Goal: Information Seeking & Learning: Check status

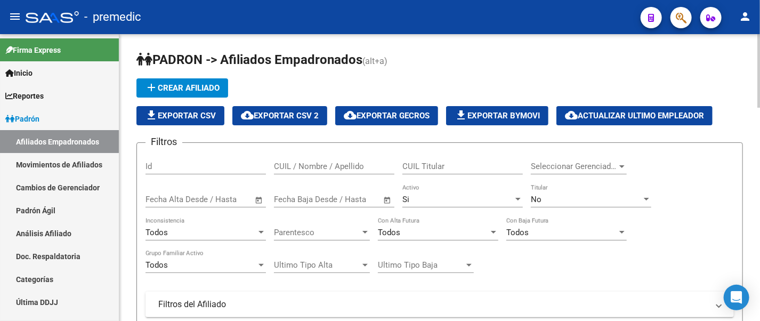
scroll to position [393, 0]
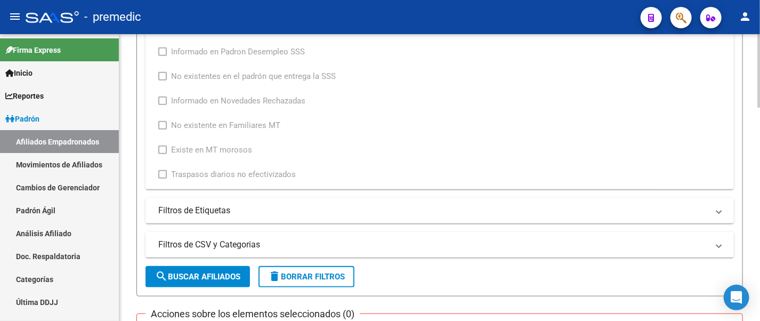
click at [129, 58] on div "PADRON -> Afiliados Empadronados (alt+a) add Crear Afiliado file_download Expor…" at bounding box center [439, 197] width 640 height 1112
click at [140, 82] on form "Filtros Id CUIL / Nombre / Apellido CUIL Titular Seleccionar Gerenciador Selecc…" at bounding box center [439, 22] width 606 height 547
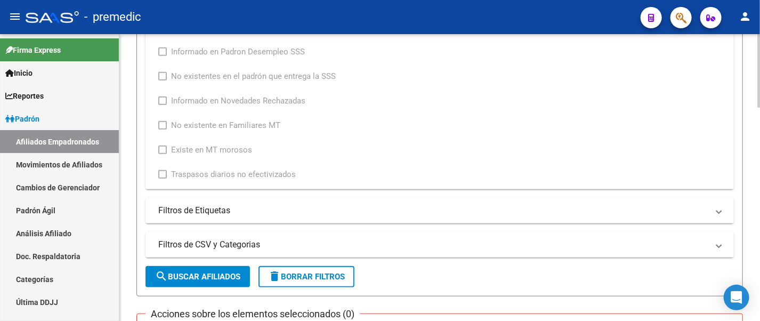
click at [140, 82] on form "Filtros Id CUIL / Nombre / Apellido CUIL Titular Seleccionar Gerenciador Selecc…" at bounding box center [439, 22] width 606 height 547
click at [380, 91] on div "Informado en Novedad SSS Archivo: 202508 / Publicado: 202509 Período Archivo / …" at bounding box center [385, 91] width 454 height 180
click at [394, 96] on div "Informado en Novedad SSS Archivo: 202508 / Publicado: 202509 Período Archivo / …" at bounding box center [385, 91] width 454 height 180
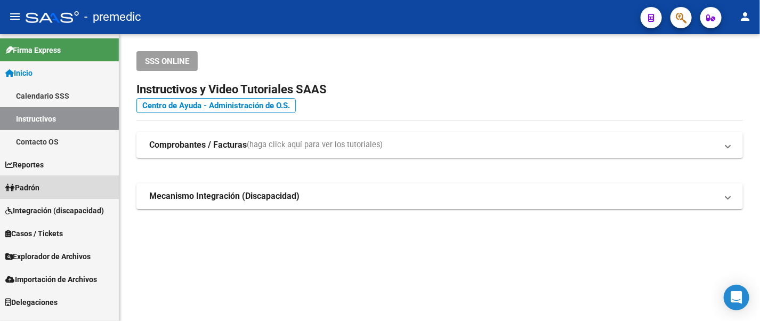
click at [55, 180] on link "Padrón" at bounding box center [59, 187] width 119 height 23
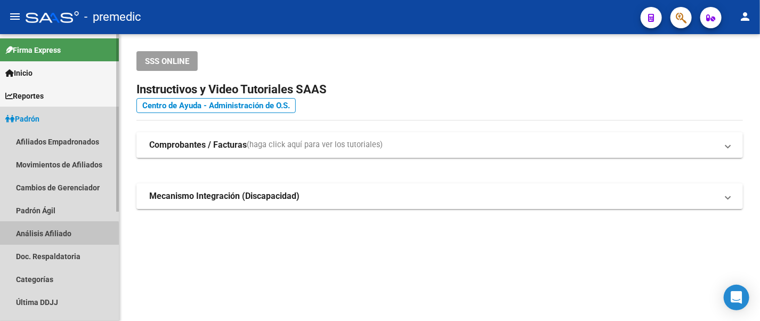
click at [51, 239] on link "Análisis Afiliado" at bounding box center [59, 233] width 119 height 23
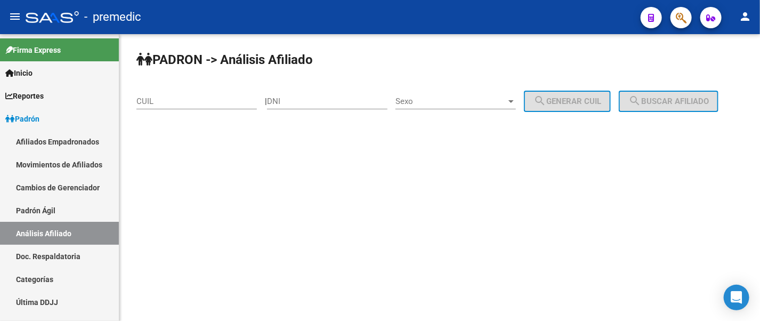
click at [290, 101] on input "DNI" at bounding box center [327, 101] width 120 height 10
paste input "31777397"
type input "31777397"
click at [452, 107] on div "Sexo Sexo" at bounding box center [455, 97] width 120 height 23
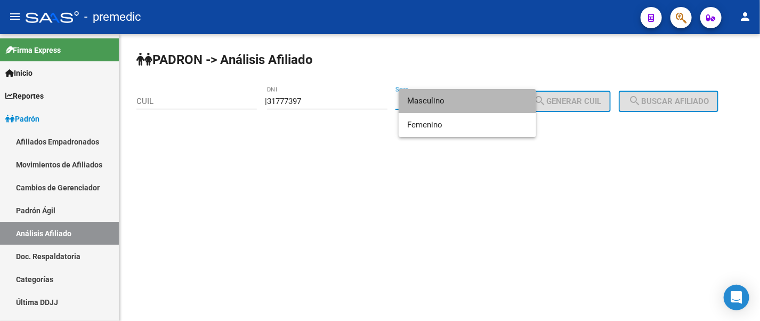
click at [452, 105] on span "Masculino" at bounding box center [467, 101] width 120 height 24
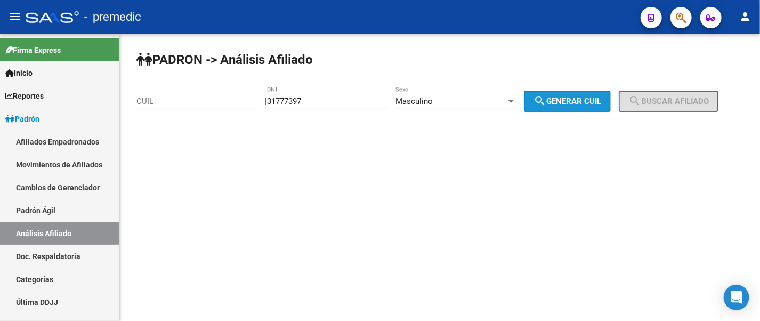
click at [564, 103] on span "search Generar CUIL" at bounding box center [567, 101] width 68 height 10
type input "20-31777397-9"
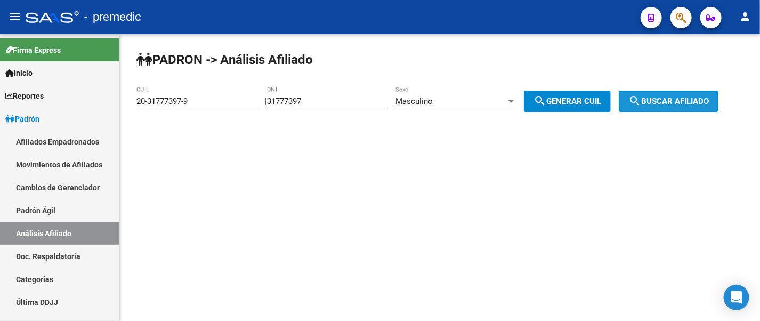
click at [638, 93] on button "search Buscar afiliado" at bounding box center [669, 101] width 100 height 21
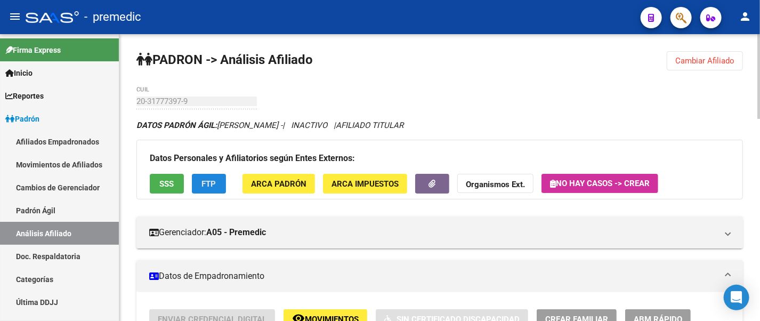
click at [214, 182] on span "FTP" at bounding box center [209, 184] width 14 height 10
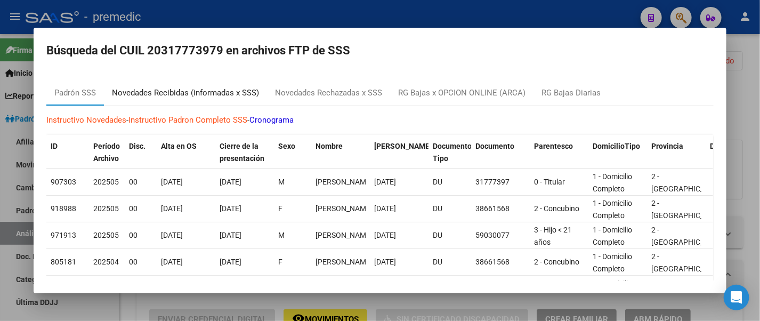
click at [213, 89] on div "Novedades Recibidas (informadas x SSS)" at bounding box center [185, 93] width 147 height 12
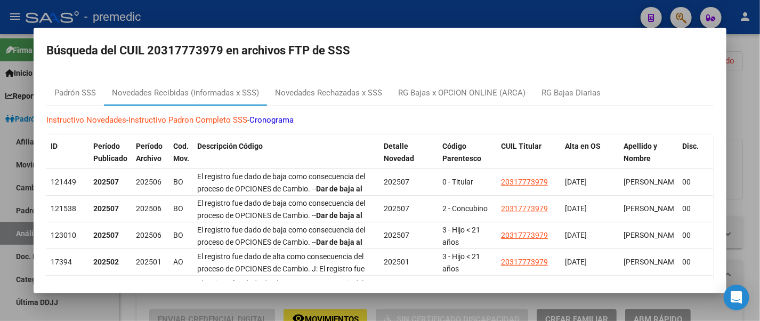
click at [580, 9] on div at bounding box center [380, 160] width 760 height 321
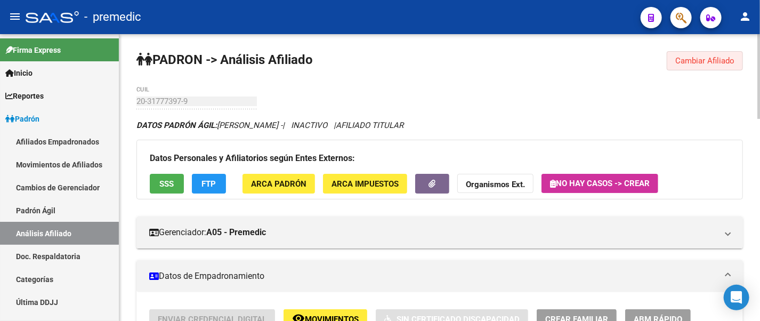
click at [684, 59] on span "Cambiar Afiliado" at bounding box center [704, 61] width 59 height 10
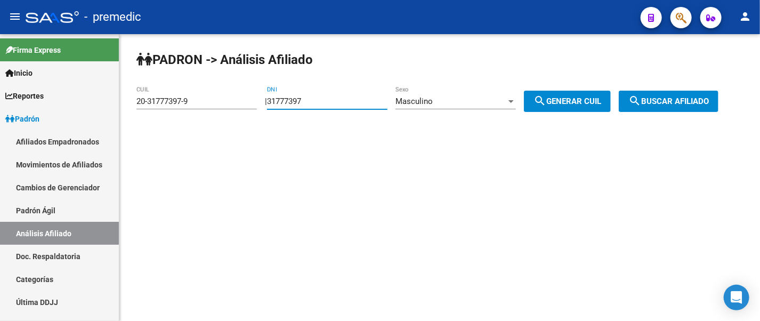
click at [322, 99] on input "31777397" at bounding box center [327, 101] width 120 height 10
type input "3"
paste input "37122674"
type input "37122674"
click at [546, 94] on mat-icon "search" at bounding box center [539, 100] width 13 height 13
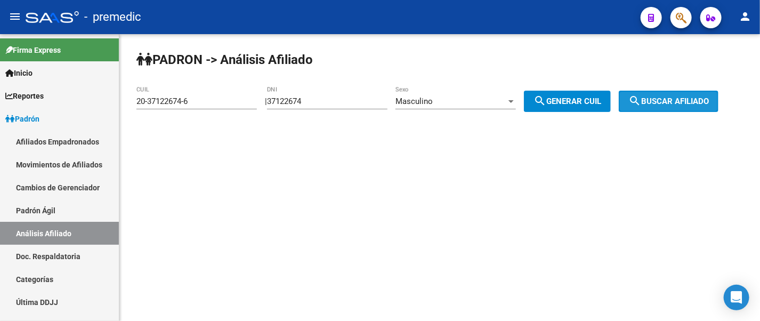
click at [641, 96] on mat-icon "search" at bounding box center [634, 100] width 13 height 13
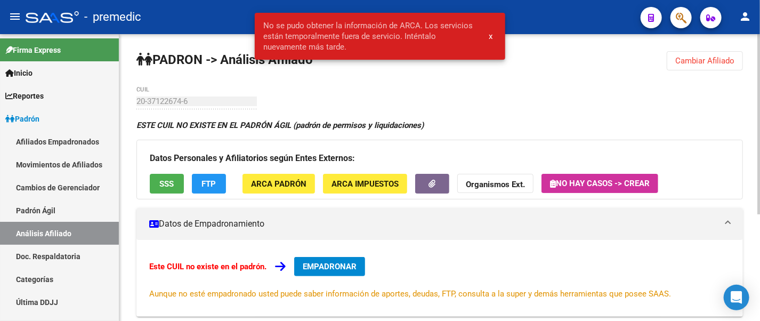
click at [693, 59] on span "Cambiar Afiliado" at bounding box center [704, 61] width 59 height 10
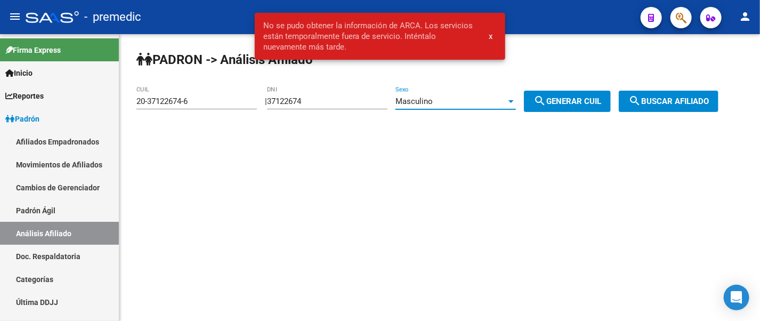
click at [446, 104] on div "Masculino" at bounding box center [450, 101] width 111 height 10
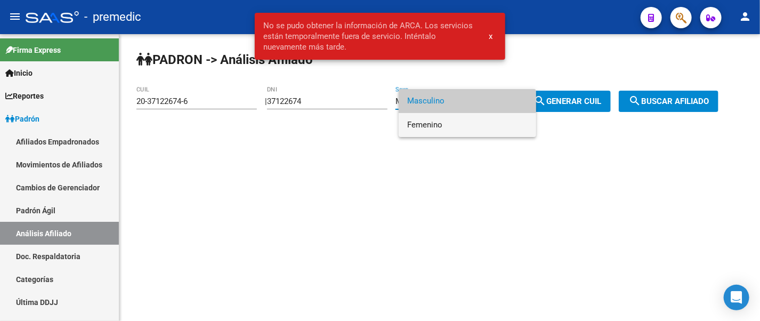
click at [468, 128] on span "Femenino" at bounding box center [467, 125] width 120 height 24
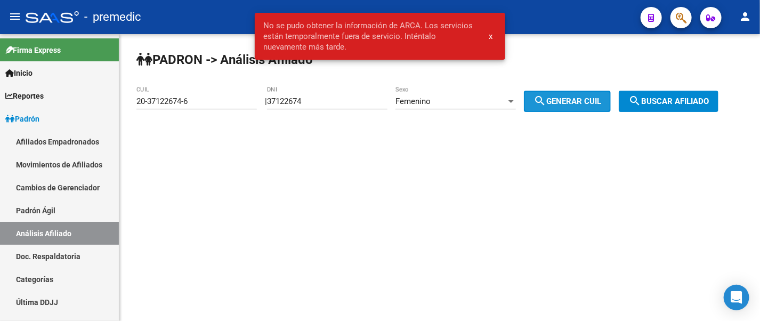
click at [565, 99] on span "search Generar CUIL" at bounding box center [567, 101] width 68 height 10
type input "27-37122674-0"
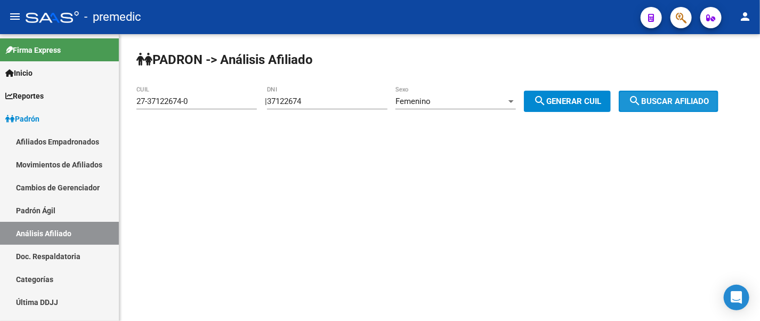
click at [655, 98] on span "search Buscar afiliado" at bounding box center [668, 101] width 80 height 10
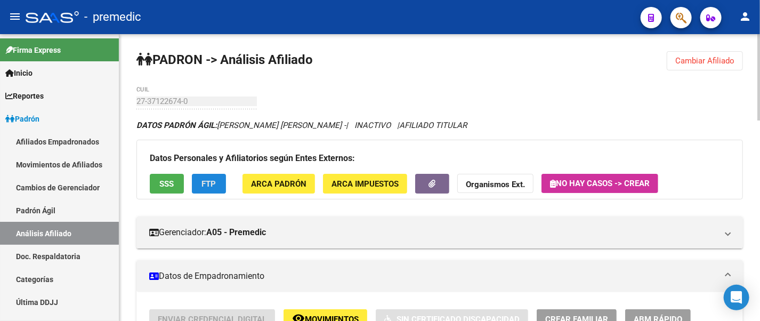
click at [214, 176] on button "FTP" at bounding box center [209, 184] width 34 height 20
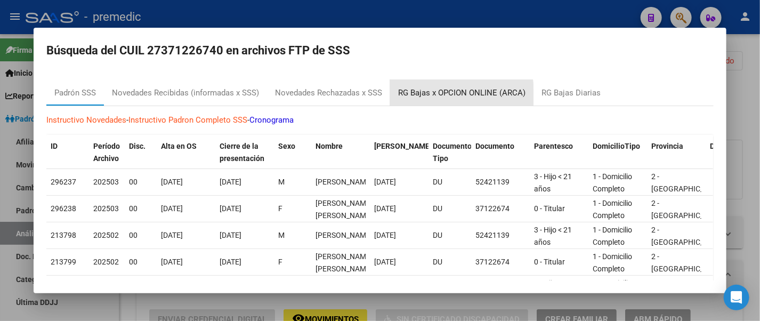
click at [393, 100] on div "RG Bajas x OPCION ONLINE (ARCA)" at bounding box center [461, 93] width 143 height 26
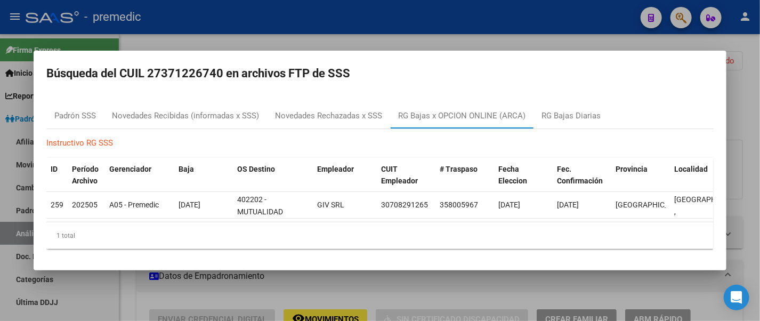
click at [383, 12] on div at bounding box center [380, 160] width 760 height 321
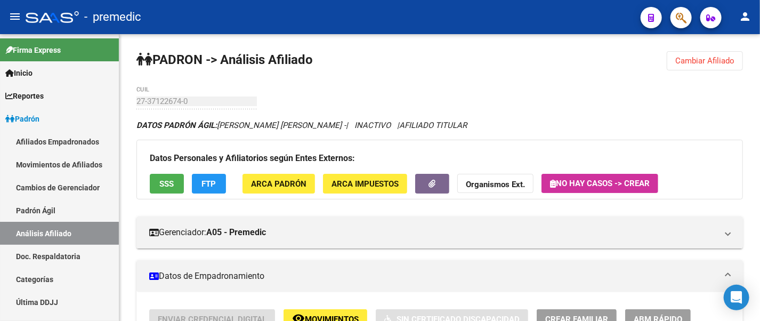
click at [383, 12] on div "- premedic" at bounding box center [329, 16] width 606 height 23
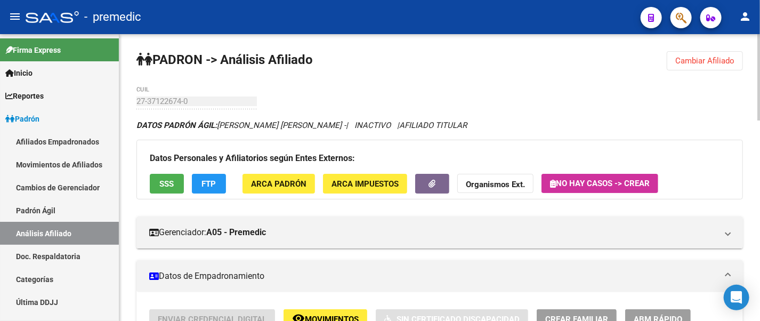
drag, startPoint x: 338, startPoint y: 125, endPoint x: 380, endPoint y: 125, distance: 42.1
click at [380, 125] on icon "DATOS PADRÓN ÁGIL: GUARRACINO MARIA LAURA - | INACTIVO | AFILIADO TITULAR" at bounding box center [301, 125] width 330 height 10
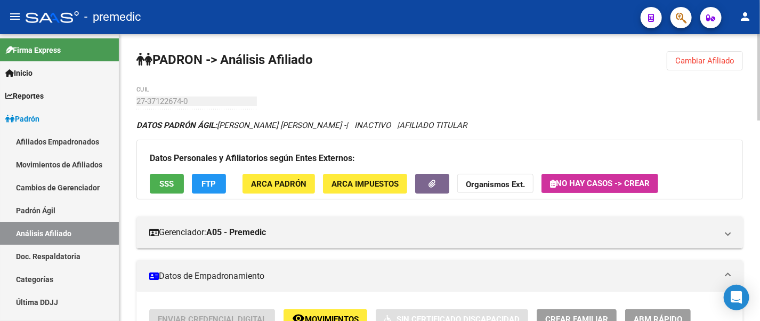
click at [207, 180] on span "FTP" at bounding box center [209, 184] width 14 height 10
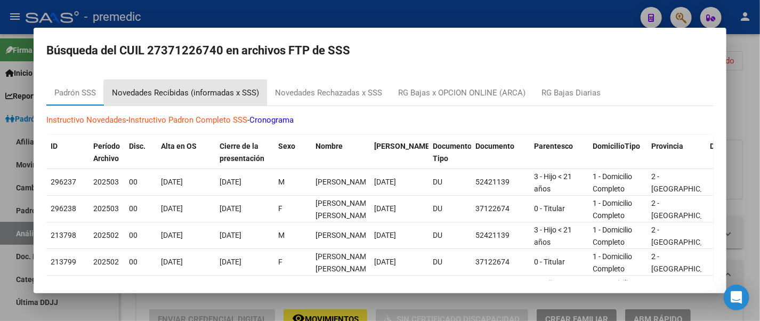
click at [202, 92] on div "Novedades Recibidas (informadas x SSS)" at bounding box center [185, 93] width 147 height 12
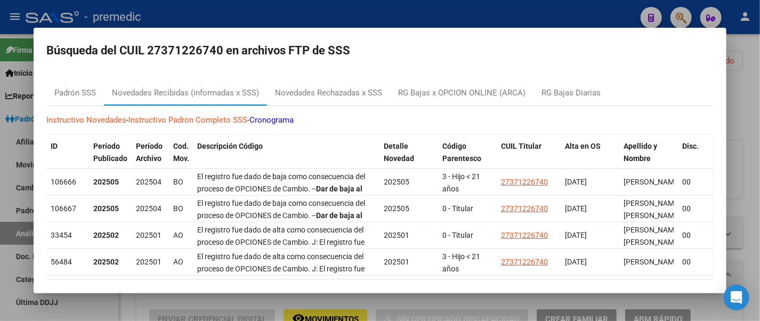
click at [474, 5] on div at bounding box center [380, 160] width 760 height 321
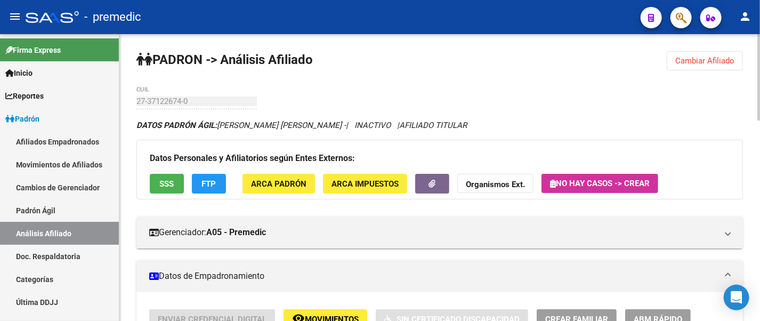
click at [689, 64] on span "Cambiar Afiliado" at bounding box center [704, 61] width 59 height 10
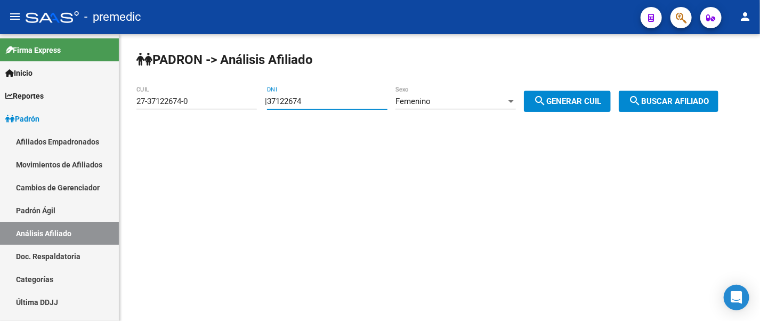
click at [321, 99] on input "37122674" at bounding box center [327, 101] width 120 height 10
type input "3"
paste input "32471593"
type input "32471593"
click at [461, 99] on div "Femenino" at bounding box center [450, 101] width 111 height 10
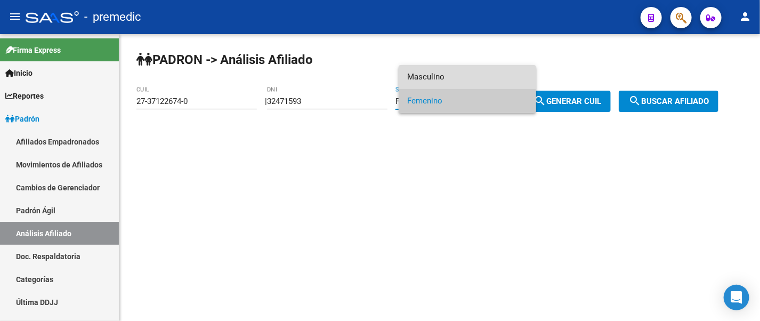
click at [469, 72] on span "Masculino" at bounding box center [467, 77] width 120 height 24
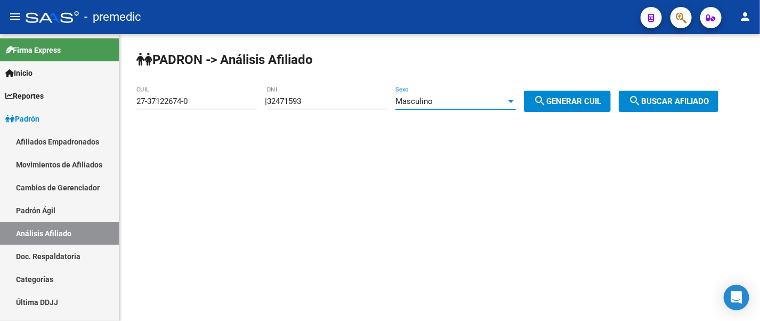
click at [542, 103] on button "search Generar CUIL" at bounding box center [567, 101] width 87 height 21
type input "20-32471593-3"
click at [542, 103] on button "search Generar CUIL" at bounding box center [567, 101] width 87 height 21
click at [641, 103] on mat-icon "search" at bounding box center [634, 100] width 13 height 13
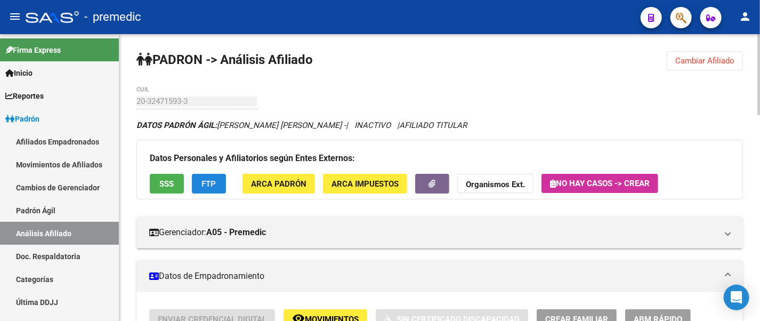
click at [205, 181] on span "FTP" at bounding box center [209, 184] width 14 height 10
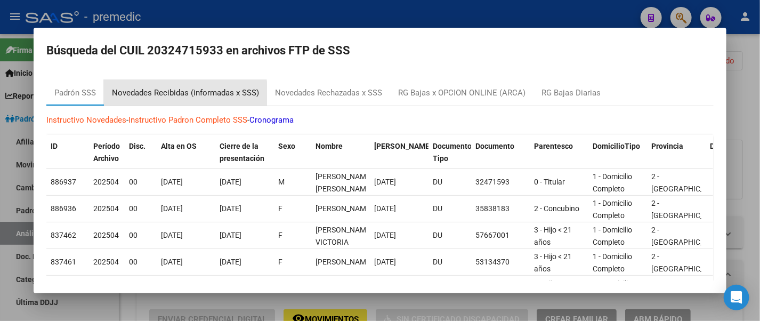
click at [176, 94] on div "Novedades Recibidas (informadas x SSS)" at bounding box center [185, 93] width 147 height 12
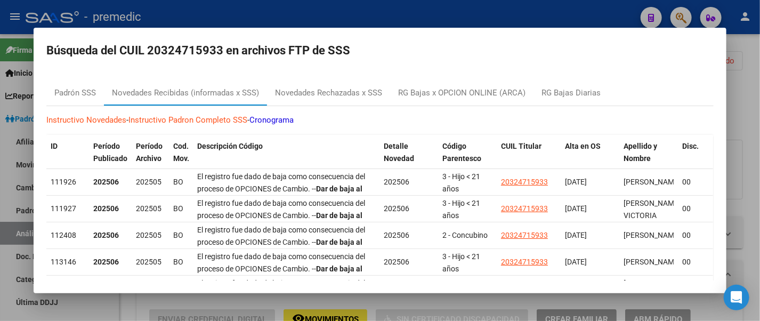
click at [449, 18] on div at bounding box center [380, 160] width 760 height 321
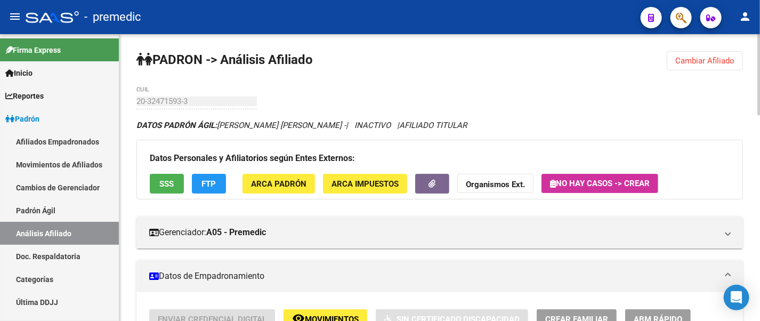
click at [696, 65] on span "Cambiar Afiliado" at bounding box center [704, 61] width 59 height 10
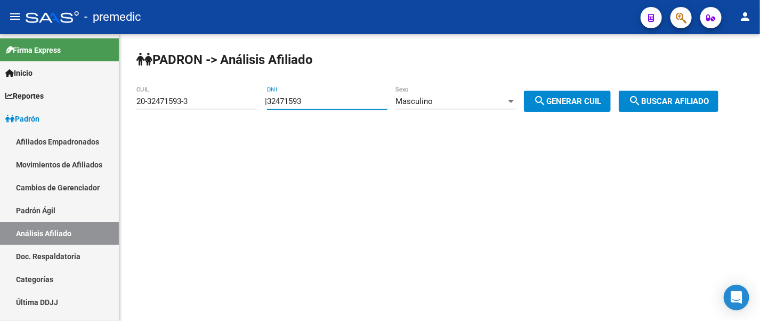
click at [327, 98] on input "32471593" at bounding box center [327, 101] width 120 height 10
type input "3"
paste input "21948003"
type input "21948003"
click at [546, 99] on mat-icon "search" at bounding box center [539, 100] width 13 height 13
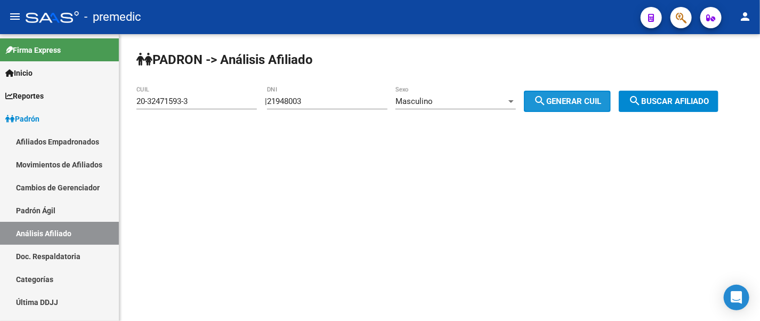
type input "20-21948003-3"
click at [654, 97] on span "search Buscar afiliado" at bounding box center [668, 101] width 80 height 10
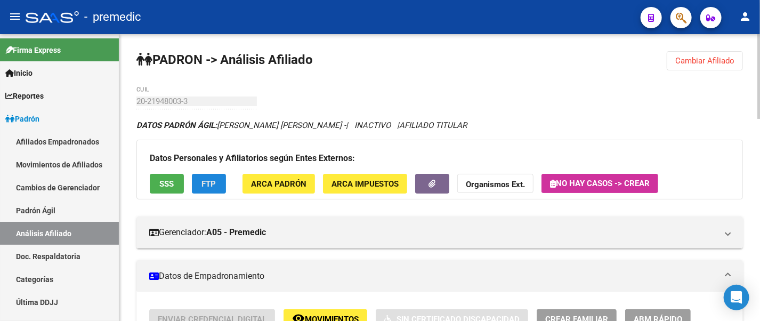
click at [213, 178] on span "FTP" at bounding box center [209, 183] width 14 height 10
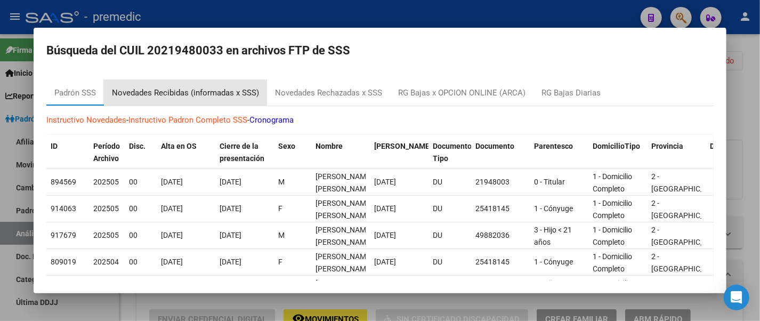
click at [177, 83] on div "Novedades Recibidas (informadas x SSS)" at bounding box center [185, 93] width 163 height 26
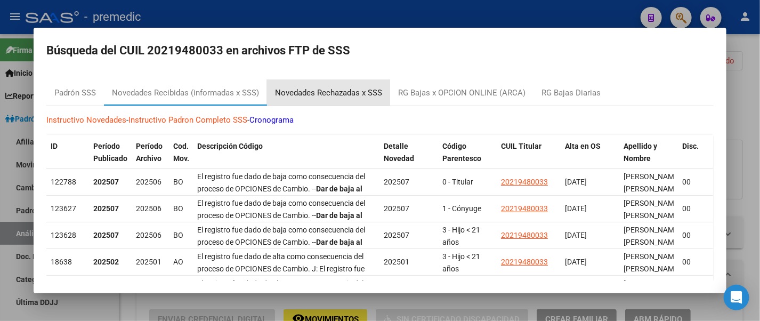
click at [309, 94] on div "Novedades Rechazadas x SSS" at bounding box center [328, 93] width 107 height 12
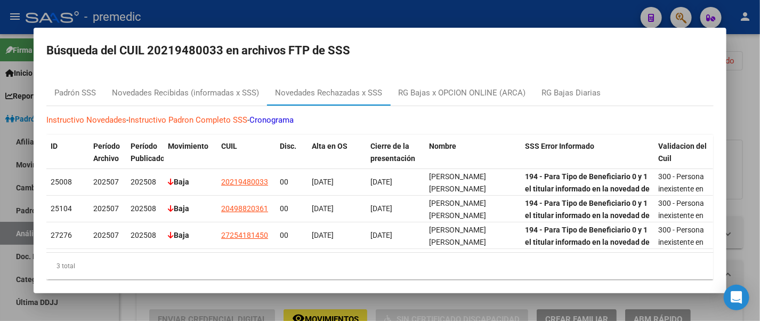
click at [599, 5] on div at bounding box center [380, 160] width 760 height 321
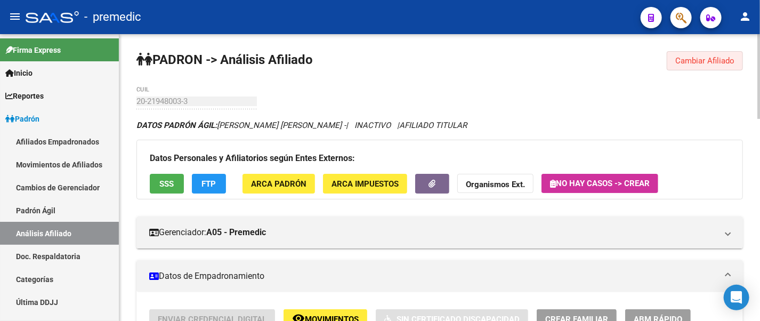
click at [702, 60] on span "Cambiar Afiliado" at bounding box center [704, 61] width 59 height 10
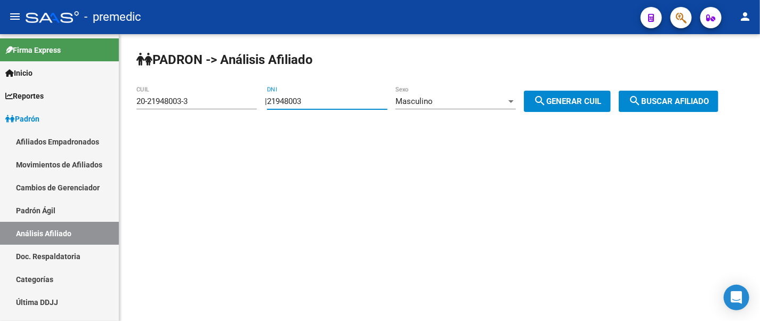
click at [324, 102] on input "21948003" at bounding box center [327, 101] width 120 height 10
type input "2"
paste input "27234763"
type input "27234763"
click at [561, 104] on span "search Generar CUIL" at bounding box center [567, 101] width 68 height 10
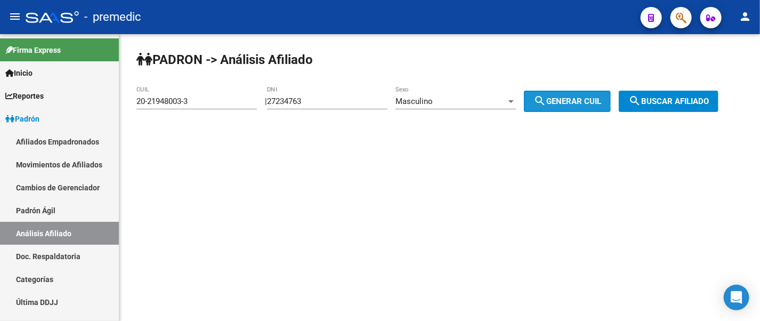
type input "20-27234763-9"
click at [683, 96] on span "search Buscar afiliado" at bounding box center [668, 101] width 80 height 10
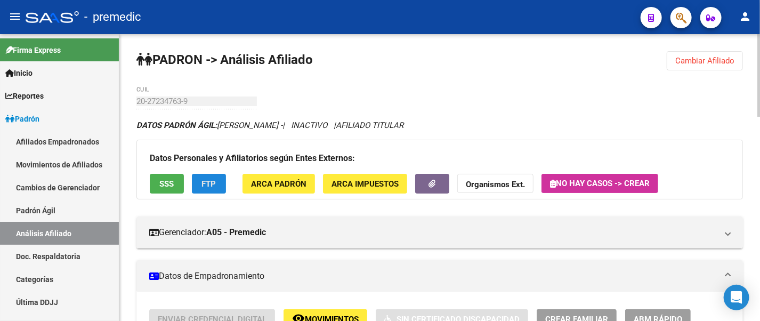
click at [216, 178] on button "FTP" at bounding box center [209, 184] width 34 height 20
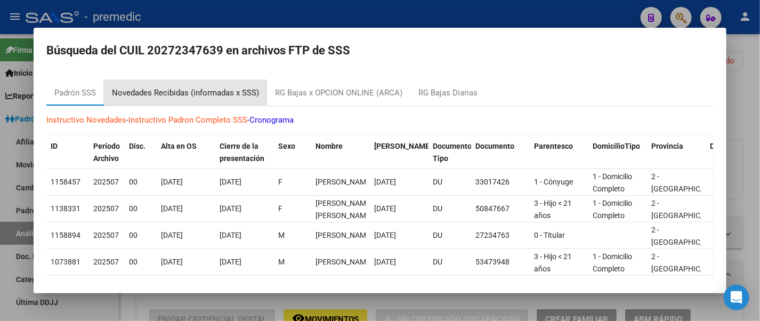
click at [205, 91] on div "Novedades Recibidas (informadas x SSS)" at bounding box center [185, 93] width 147 height 12
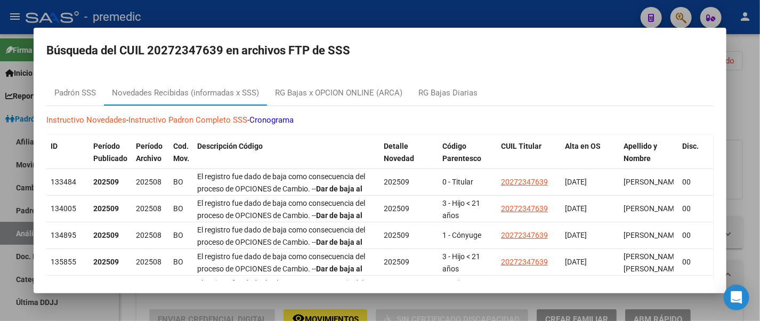
click at [20, 19] on div at bounding box center [380, 160] width 760 height 321
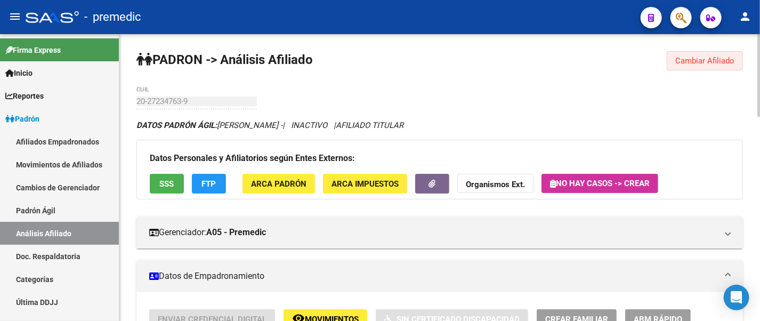
click at [688, 65] on span "Cambiar Afiliado" at bounding box center [704, 61] width 59 height 10
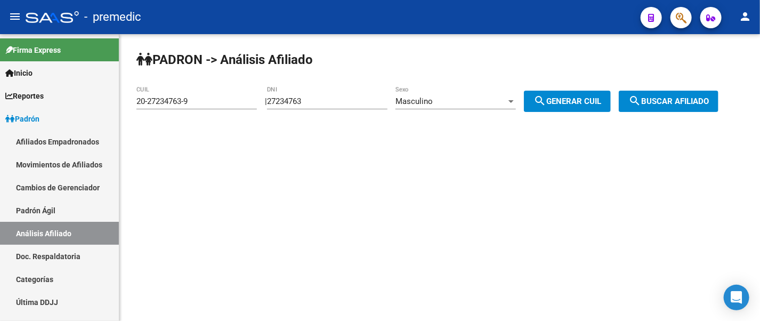
click at [316, 107] on div "27234763 DNI" at bounding box center [327, 97] width 120 height 23
type input "2"
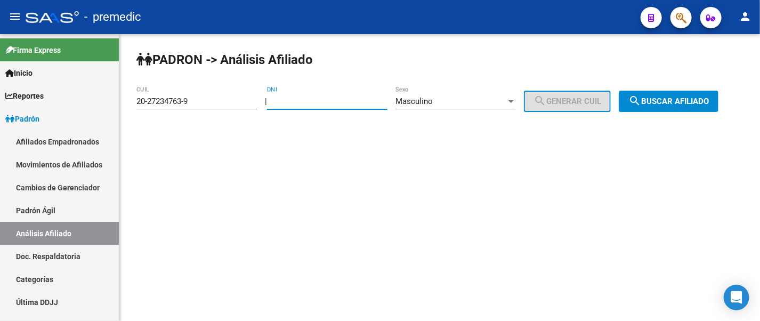
paste input "35784980"
type input "35784980"
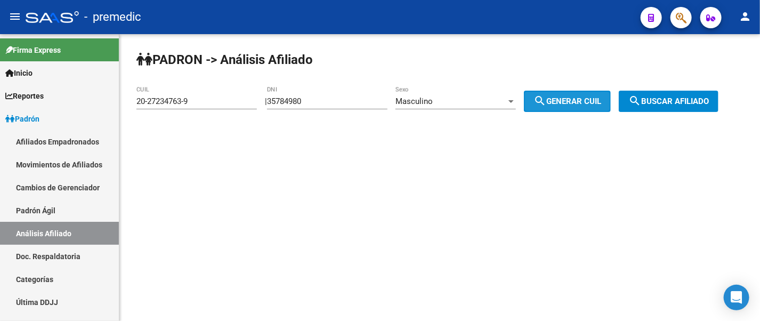
click at [563, 99] on span "search Generar CUIL" at bounding box center [567, 101] width 68 height 10
click at [683, 98] on span "search Buscar afiliado" at bounding box center [668, 101] width 80 height 10
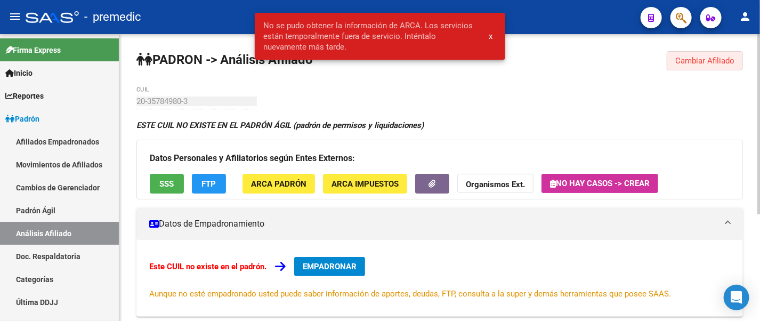
click at [698, 58] on span "Cambiar Afiliado" at bounding box center [704, 61] width 59 height 10
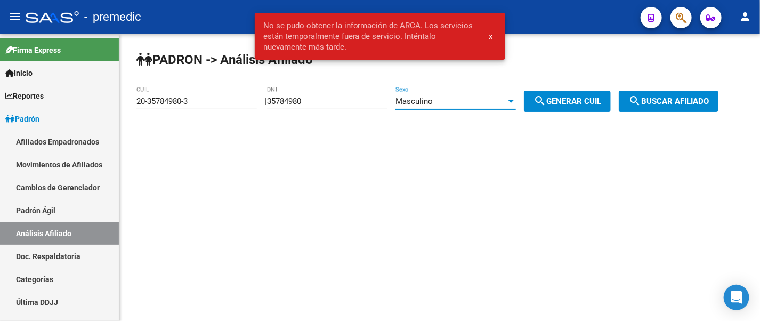
click at [478, 100] on div "Masculino" at bounding box center [450, 101] width 111 height 10
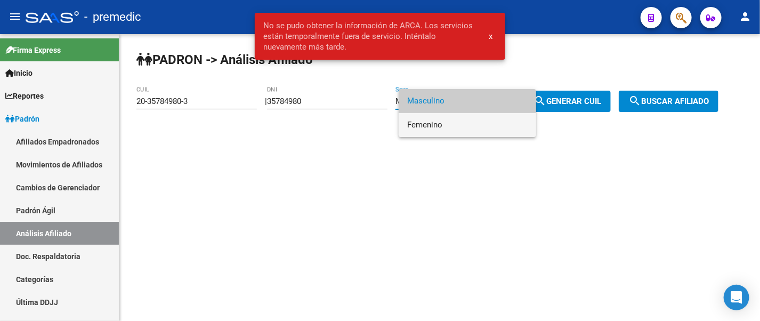
click at [453, 127] on span "Femenino" at bounding box center [467, 125] width 120 height 24
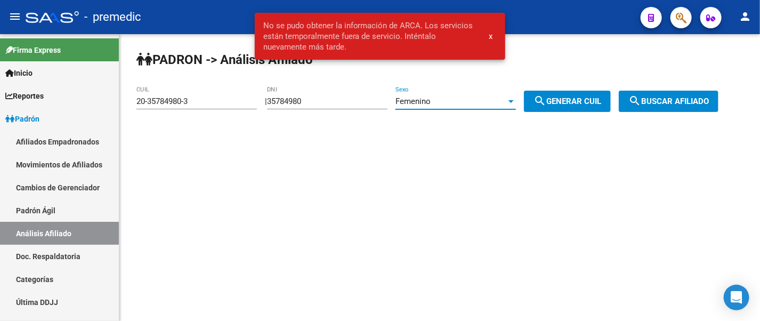
click at [567, 107] on button "search Generar CUIL" at bounding box center [567, 101] width 87 height 21
type input "27-35784980-8"
click at [678, 97] on span "search Buscar afiliado" at bounding box center [668, 101] width 80 height 10
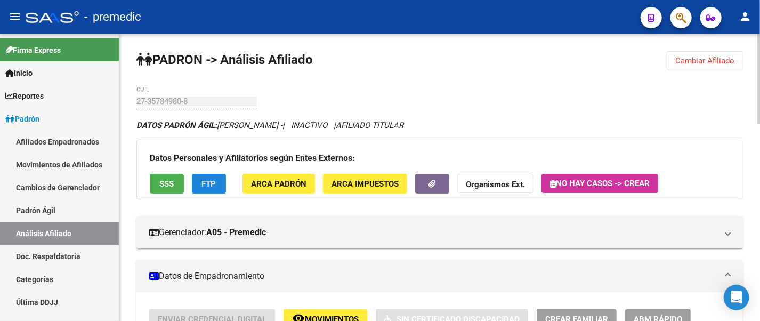
click at [213, 179] on span "FTP" at bounding box center [209, 184] width 14 height 10
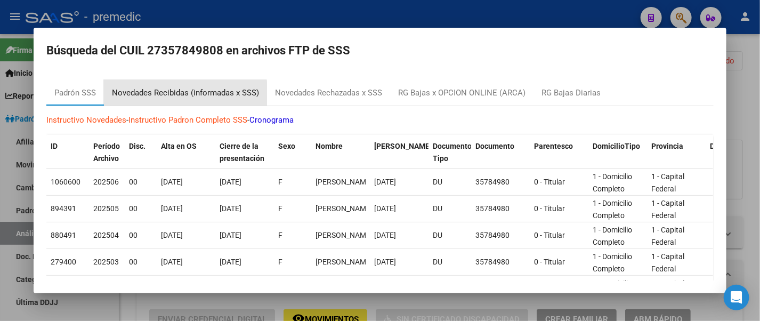
click at [183, 97] on div "Novedades Recibidas (informadas x SSS)" at bounding box center [185, 93] width 147 height 12
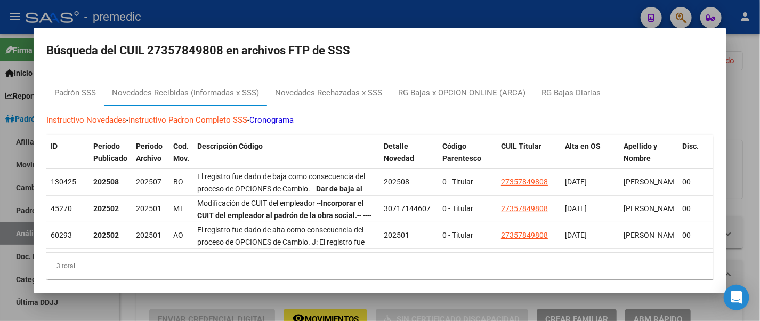
click at [26, 12] on div at bounding box center [380, 160] width 760 height 321
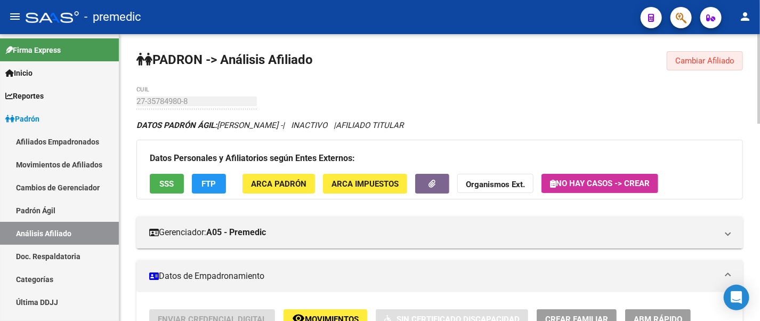
click at [678, 56] on span "Cambiar Afiliado" at bounding box center [704, 61] width 59 height 10
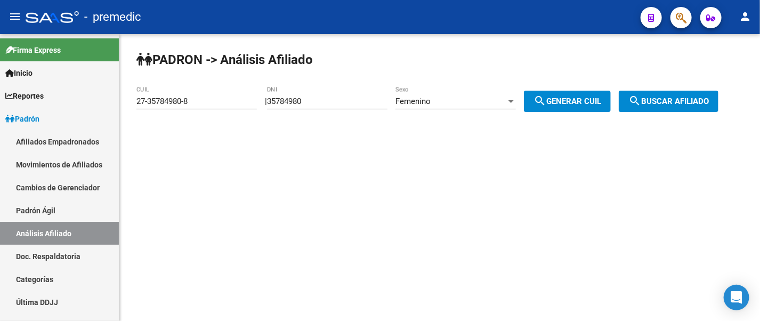
click at [348, 103] on input "35784980" at bounding box center [327, 101] width 120 height 10
type input "3"
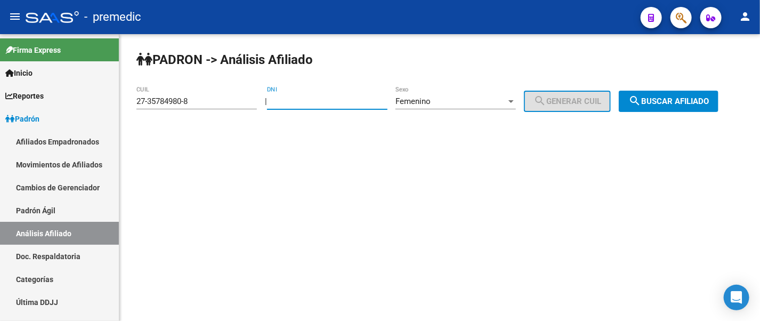
paste input "36825346"
type input "36825346"
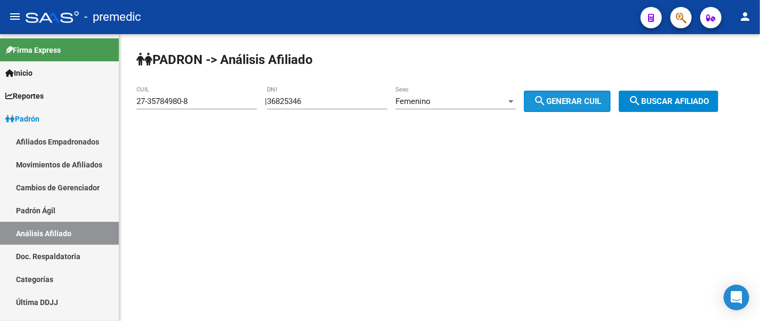
click at [587, 96] on span "search Generar CUIL" at bounding box center [567, 101] width 68 height 10
type input "23-36825346-4"
click at [674, 102] on span "search Buscar afiliado" at bounding box center [668, 101] width 80 height 10
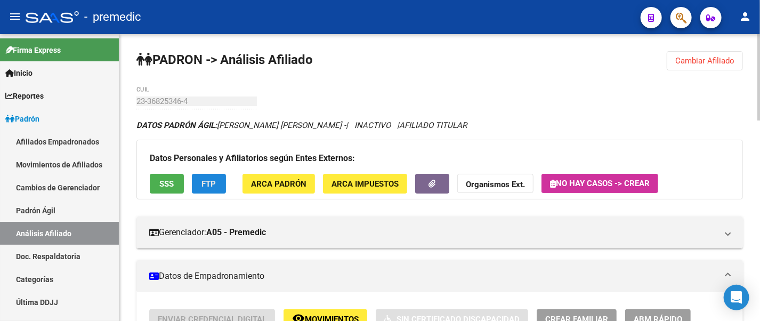
click at [207, 179] on span "FTP" at bounding box center [209, 184] width 14 height 10
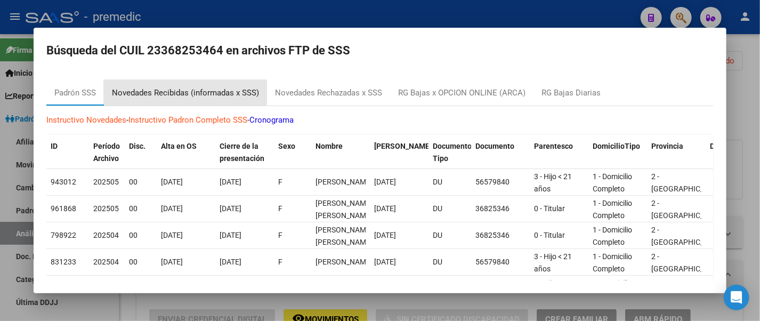
click at [175, 90] on div "Novedades Recibidas (informadas x SSS)" at bounding box center [185, 93] width 147 height 12
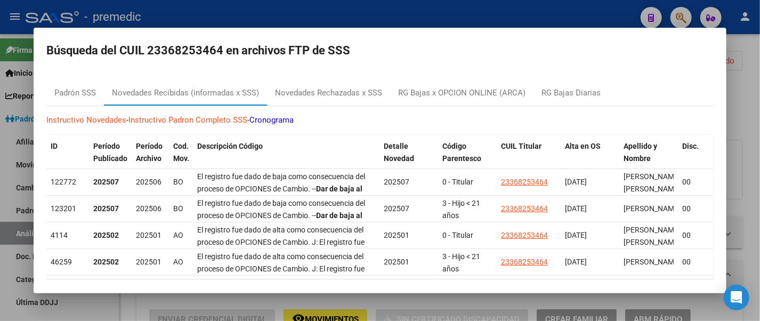
click at [390, 13] on div at bounding box center [380, 160] width 760 height 321
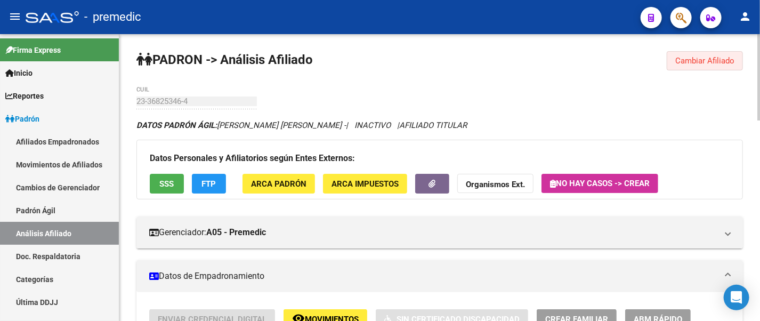
click at [674, 64] on button "Cambiar Afiliado" at bounding box center [705, 60] width 76 height 19
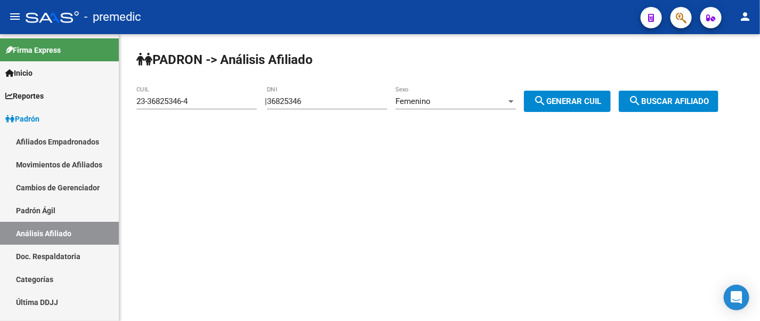
click at [338, 99] on input "36825346" at bounding box center [327, 101] width 120 height 10
type input "3"
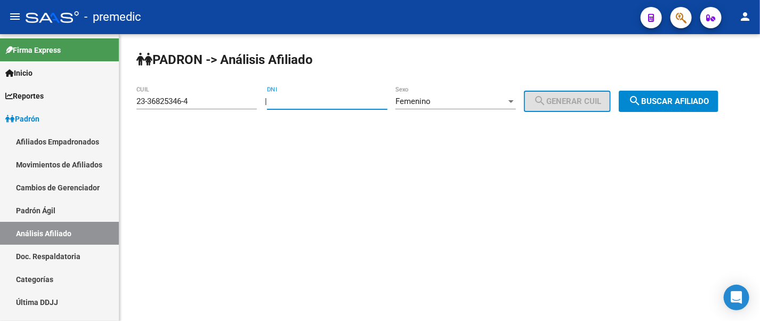
paste input "37768602"
type input "37768602"
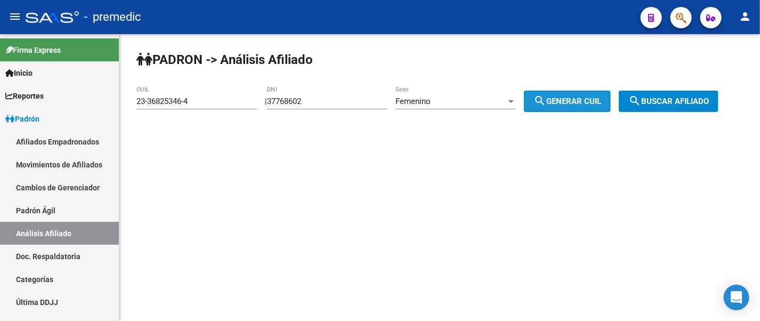
click at [544, 96] on mat-icon "search" at bounding box center [539, 100] width 13 height 13
type input "27-37768602-6"
click at [653, 97] on span "search Buscar afiliado" at bounding box center [668, 101] width 80 height 10
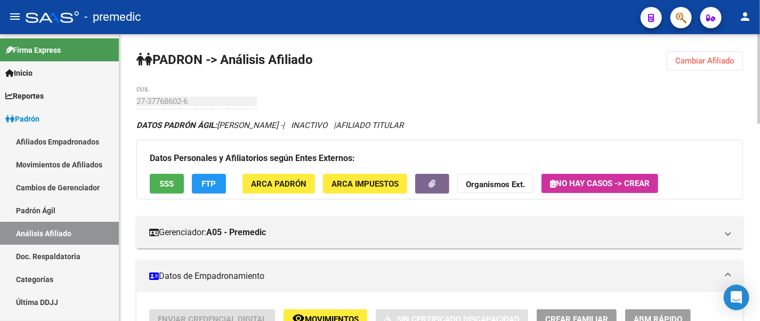
click at [640, 314] on span "ABM Rápido" at bounding box center [657, 319] width 48 height 10
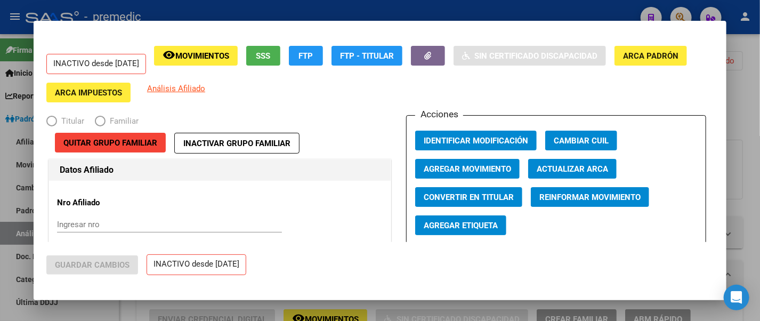
radio input "true"
type input "30-67755826-8"
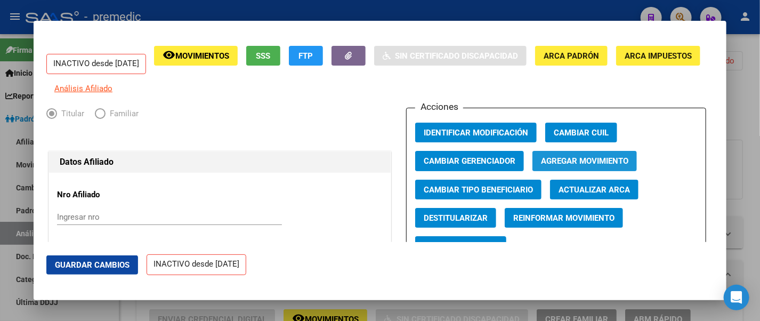
click at [558, 164] on span "Agregar Movimiento" at bounding box center [584, 162] width 87 height 10
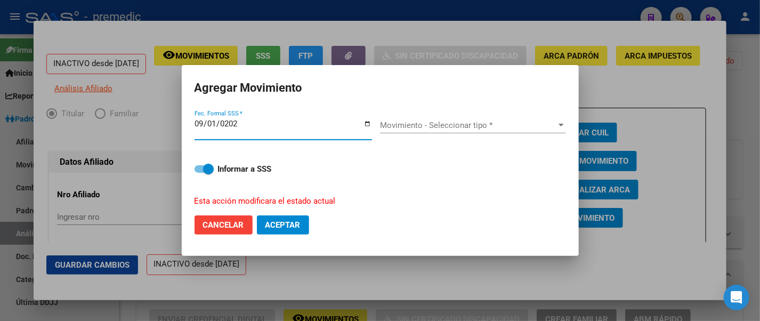
type input "2025-09-01"
click at [514, 122] on span "Movimiento - Seleccionar tipo *" at bounding box center [468, 125] width 176 height 10
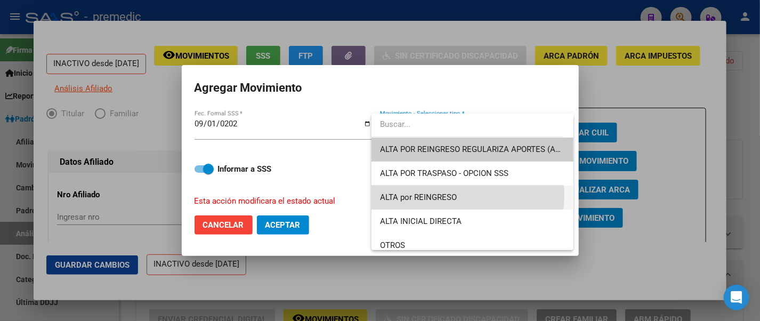
click at [462, 194] on span "ALTA por REINGRESO" at bounding box center [472, 197] width 185 height 24
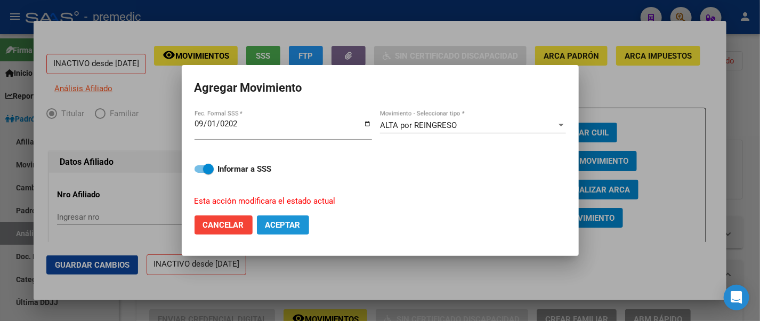
click at [279, 223] on span "Aceptar" at bounding box center [282, 225] width 35 height 10
checkbox input "false"
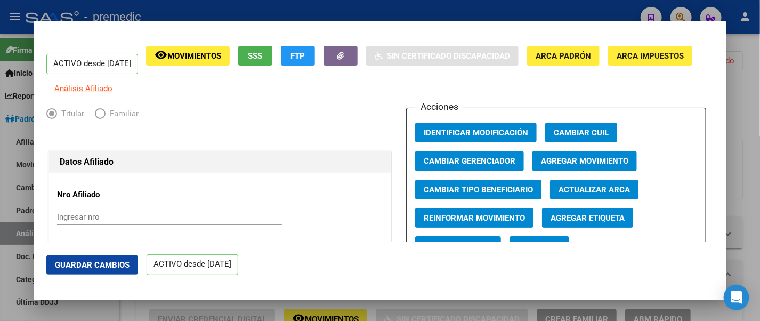
click at [364, 306] on div at bounding box center [380, 160] width 760 height 321
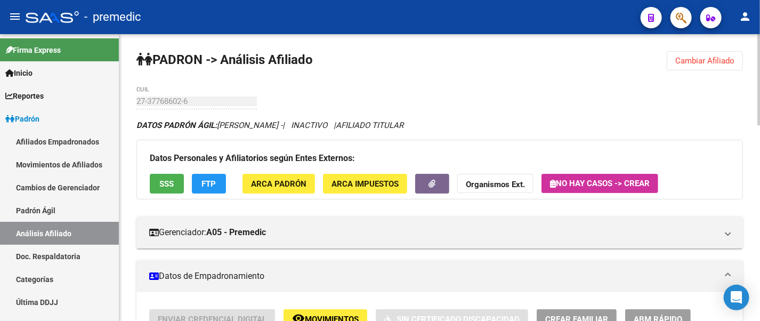
click at [684, 64] on span "Cambiar Afiliado" at bounding box center [704, 61] width 59 height 10
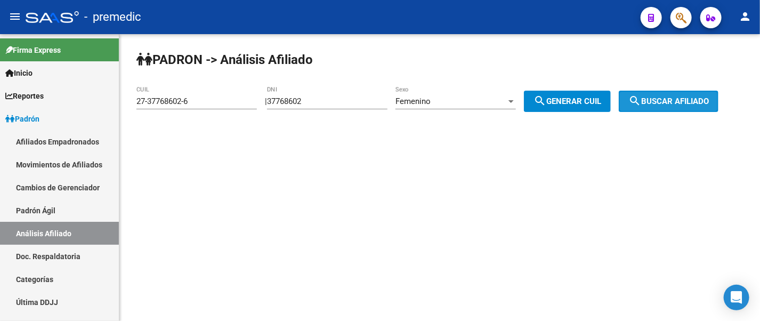
click at [694, 96] on span "search Buscar afiliado" at bounding box center [668, 101] width 80 height 10
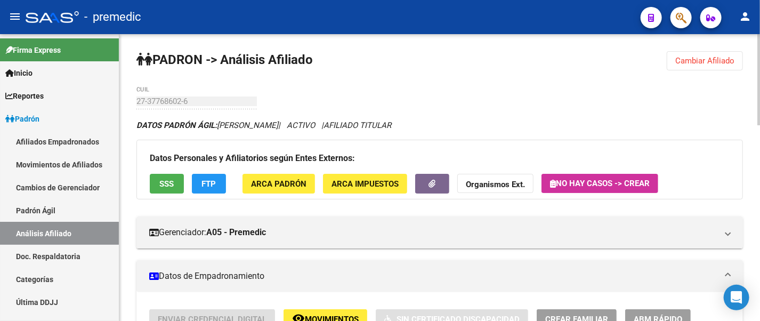
drag, startPoint x: 754, startPoint y: 59, endPoint x: 759, endPoint y: 97, distance: 38.1
click at [758, 70] on div at bounding box center [758, 79] width 3 height 91
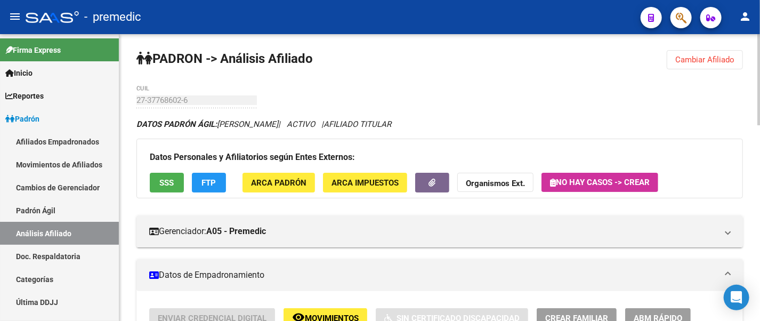
click at [727, 59] on span "Cambiar Afiliado" at bounding box center [704, 60] width 59 height 10
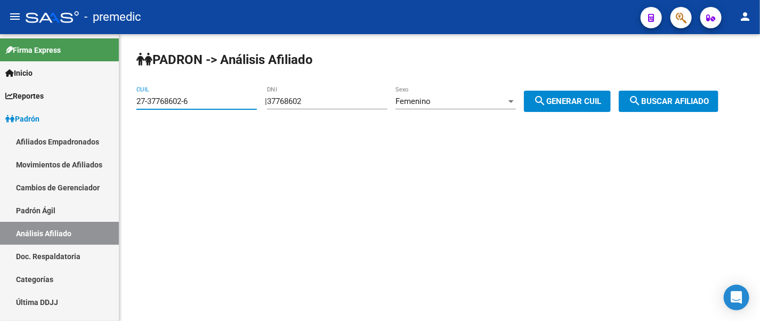
click at [211, 100] on input "27-37768602-6" at bounding box center [196, 101] width 120 height 10
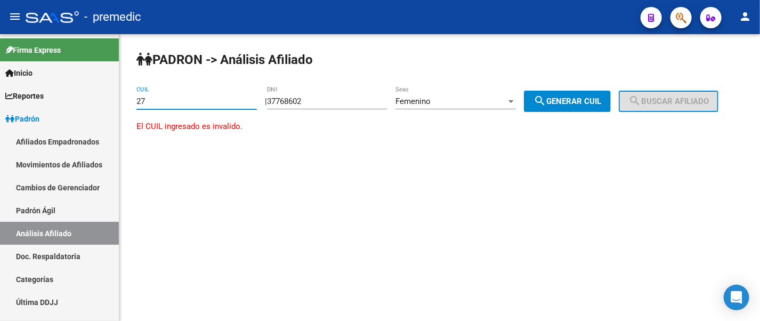
type input "2"
paste input "34-108631"
type input "34-108631"
click at [712, 73] on div "PADRON -> Análisis Afiliado 34-108631 CUIL | 37768602 DNI Femenino Sexo search …" at bounding box center [439, 101] width 640 height 135
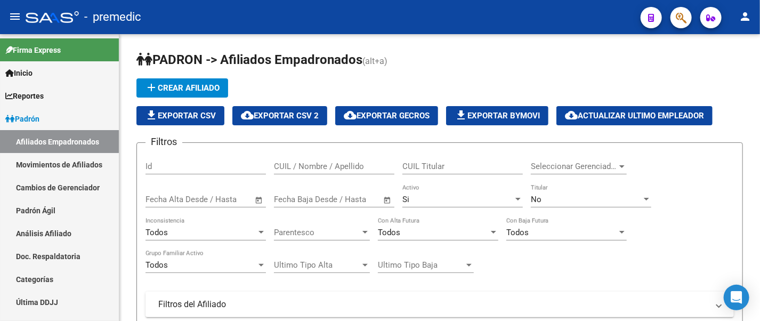
scroll to position [393, 0]
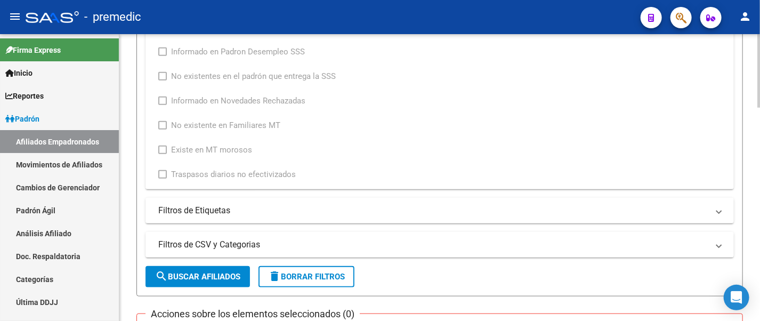
click at [125, 58] on div "PADRON -> Afiliados Empadronados (alt+a) add Crear Afiliado file_download Expor…" at bounding box center [439, 197] width 640 height 1112
click at [131, 58] on div "PADRON -> Afiliados Empadronados (alt+a) add Crear Afiliado file_download Expor…" at bounding box center [439, 197] width 640 height 1112
click at [707, 131] on div "Informado en Novedad SSS Archivo: 202508 / Publicado: 202509 Período Archivo / …" at bounding box center [439, 91] width 563 height 180
click at [656, 118] on div "Informado en Novedad SSS Archivo: 202508 / Publicado: 202509 Período Archivo / …" at bounding box center [439, 91] width 563 height 180
click at [704, 85] on div "Informado en Novedad SSS Archivo: 202508 / Publicado: 202509 Período Archivo / …" at bounding box center [439, 91] width 563 height 180
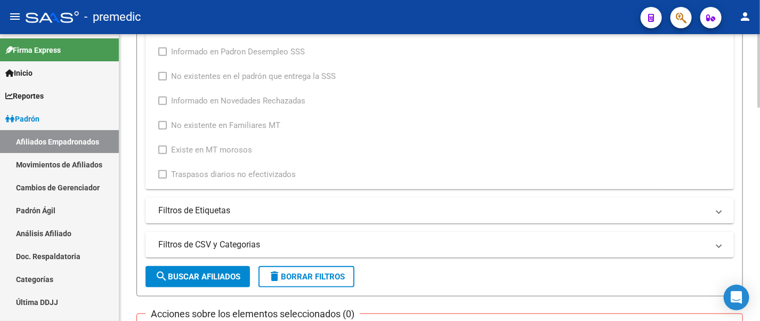
click at [655, 90] on div "Informado en Novedad SSS Archivo: 202508 / Publicado: 202509 Período Archivo / …" at bounding box center [439, 91] width 563 height 180
click at [563, 45] on div "Informado en Novedad SSS Archivo: 202508 / Publicado: 202509 Período Archivo / …" at bounding box center [385, 91] width 454 height 180
click at [425, 100] on div "Informado en Novedad SSS Archivo: 202508 / Publicado: 202509 Período Archivo / …" at bounding box center [385, 91] width 454 height 180
click at [704, 121] on div "Informado en Novedad SSS Archivo: 202508 / Publicado: 202509 Período Archivo / …" at bounding box center [439, 91] width 563 height 180
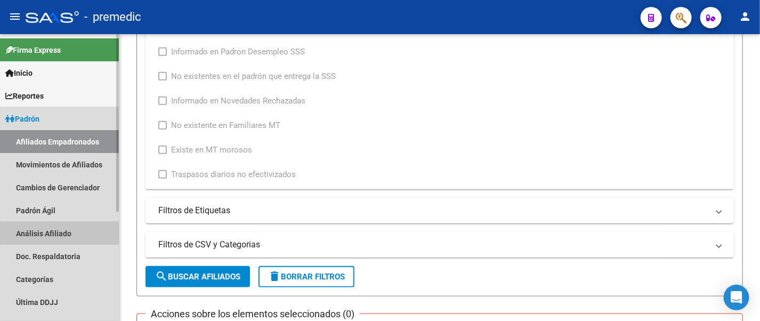
click at [50, 228] on link "Análisis Afiliado" at bounding box center [59, 233] width 119 height 23
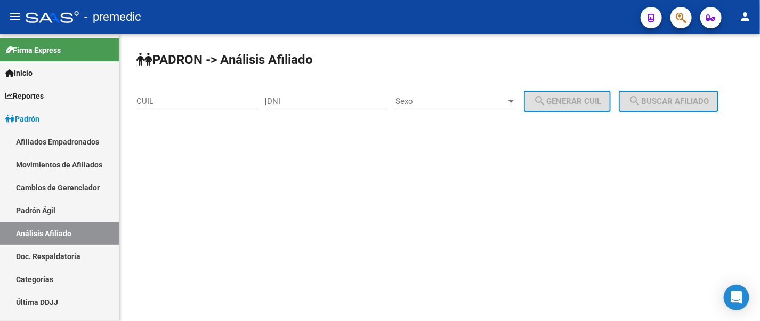
click at [713, 188] on mat-sidenav-content "PADRON -> Análisis Afiliado CUIL | DNI Sexo Sexo search Generar CUIL search Bus…" at bounding box center [439, 177] width 640 height 287
click at [292, 99] on input "DNI" at bounding box center [327, 101] width 120 height 10
paste input "43013172"
type input "43013172"
click at [417, 102] on span "Sexo" at bounding box center [450, 101] width 111 height 10
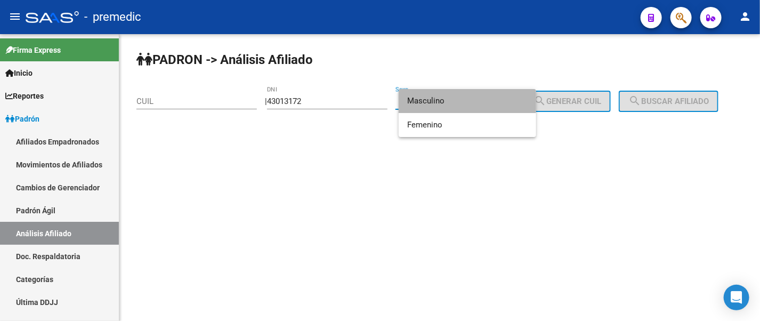
click at [439, 102] on span "Masculino" at bounding box center [467, 101] width 120 height 24
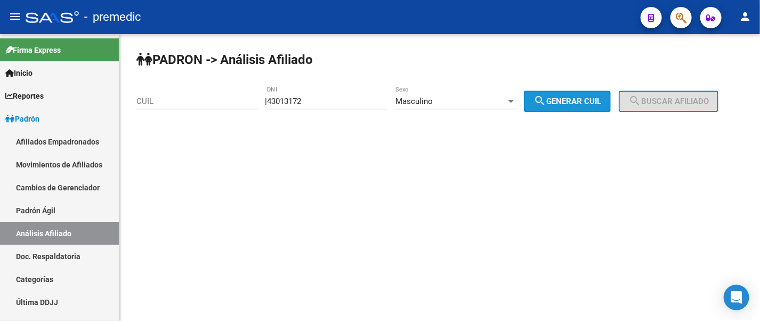
click at [561, 105] on button "search Generar CUIL" at bounding box center [567, 101] width 87 height 21
type input "23-43013172-9"
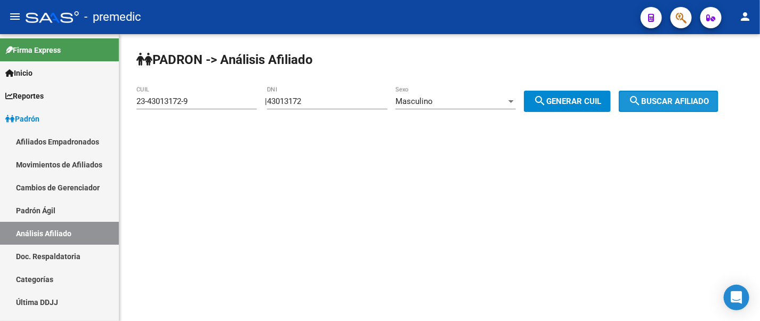
click at [663, 99] on span "search Buscar afiliado" at bounding box center [668, 101] width 80 height 10
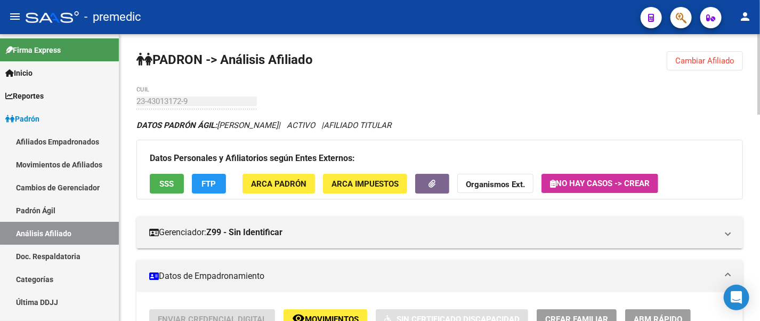
click at [736, 140] on div "Datos Personales y Afiliatorios según Entes Externos: SSS FTP ARCA Padrón ARCA …" at bounding box center [439, 170] width 606 height 60
click at [708, 119] on div "DATOS PADRÓN ÁGIL: JUNCO LAUTARO NAHUEL | ACTIVO | AFILIADO TITULAR" at bounding box center [439, 125] width 606 height 12
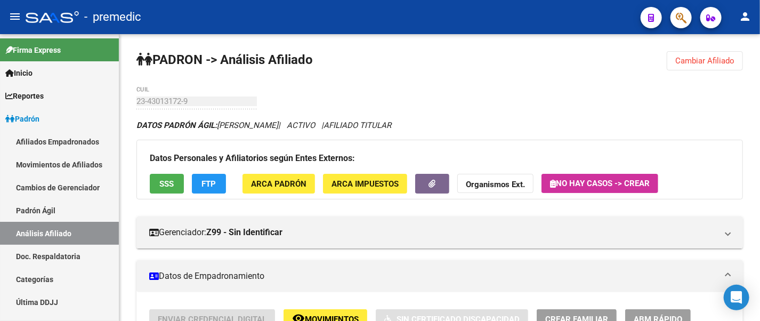
click at [723, 126] on div "DATOS PADRÓN ÁGIL: JUNCO LAUTARO NAHUEL | ACTIVO | AFILIADO TITULAR" at bounding box center [439, 125] width 606 height 12
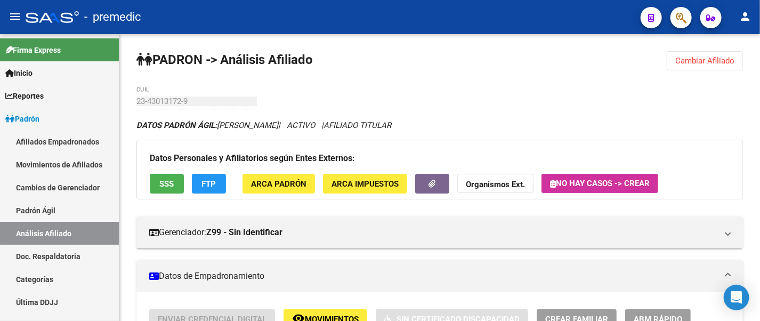
click at [722, 123] on div "DATOS PADRÓN ÁGIL: JUNCO LAUTARO NAHUEL | ACTIVO | AFILIADO TITULAR" at bounding box center [439, 125] width 606 height 12
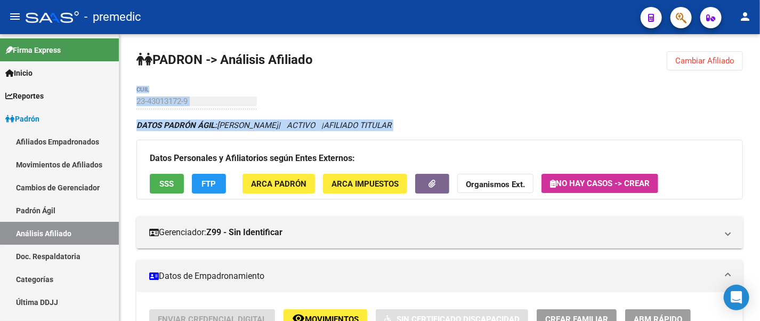
drag, startPoint x: 119, startPoint y: 102, endPoint x: 119, endPoint y: 157, distance: 54.9
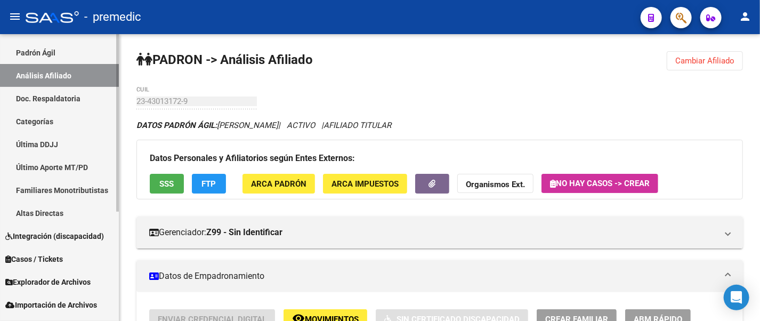
scroll to position [175, 0]
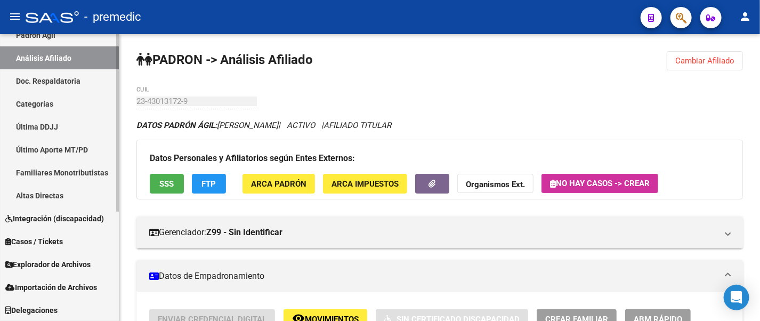
click at [120, 266] on mat-sidenav-container "Firma Express Inicio Calendario SSS Instructivos Contacto OS Reportes Padrón Tr…" at bounding box center [380, 177] width 760 height 287
click at [68, 267] on span "Explorador de Archivos" at bounding box center [47, 264] width 85 height 12
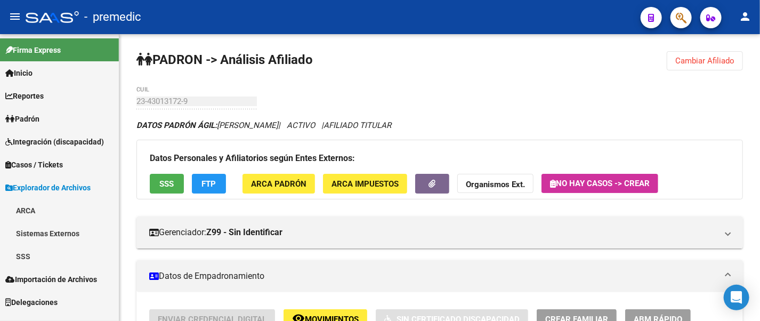
scroll to position [0, 0]
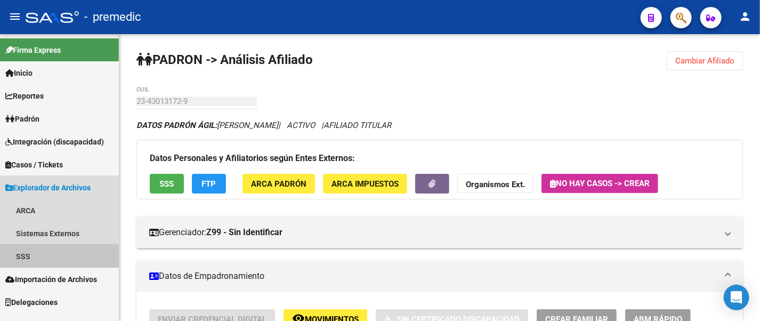
click at [60, 261] on link "SSS" at bounding box center [59, 256] width 119 height 23
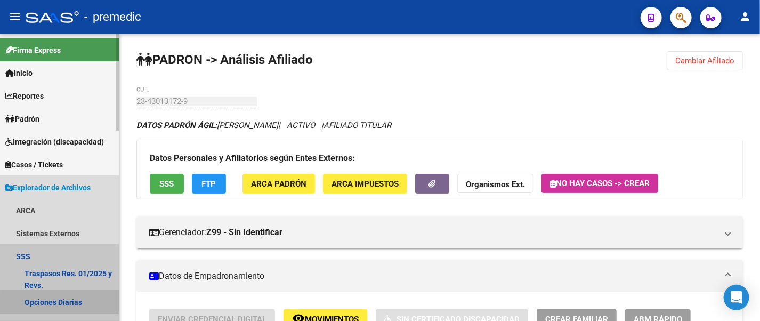
click at [68, 302] on link "Opciones Diarias" at bounding box center [59, 301] width 119 height 23
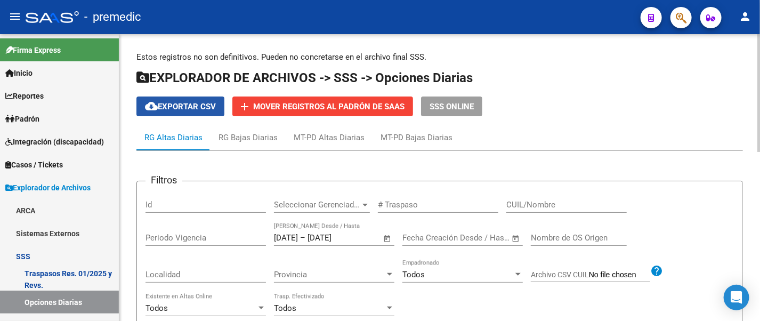
click at [201, 104] on span "cloud_download Exportar CSV" at bounding box center [180, 107] width 71 height 10
click at [243, 144] on div "RG Bajas Diarias" at bounding box center [247, 138] width 75 height 26
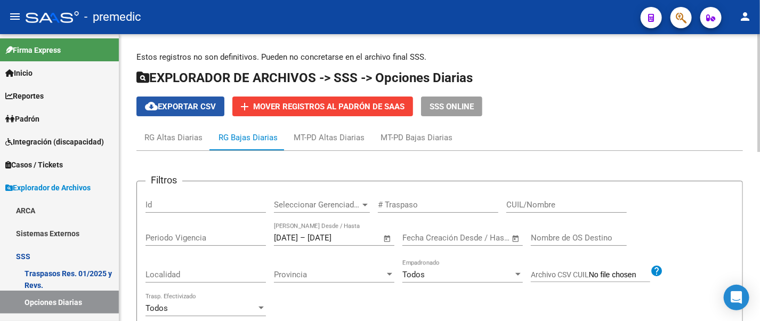
click at [186, 103] on span "cloud_download Exportar CSV" at bounding box center [180, 107] width 71 height 10
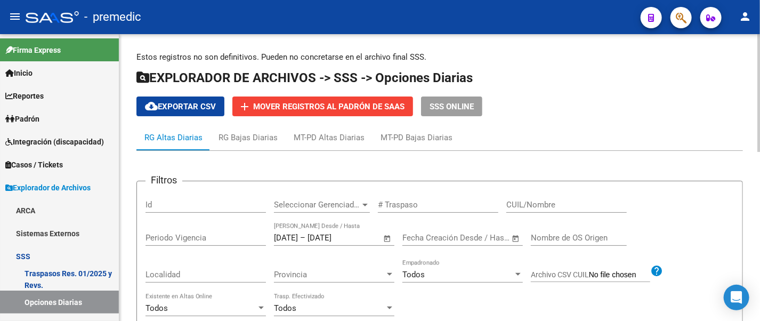
click at [724, 72] on h1 "EXPLORADOR DE ARCHIVOS -> SSS -> Opciones Diarias" at bounding box center [439, 78] width 606 height 19
click at [706, 75] on h1 "EXPLORADOR DE ARCHIVOS -> SSS -> Opciones Diarias" at bounding box center [439, 78] width 606 height 19
click at [661, 126] on div "RG Altas Diarias RG Bajas Diarias MT-PD Altas Diarias MT-PD Bajas Diarias" at bounding box center [439, 138] width 606 height 26
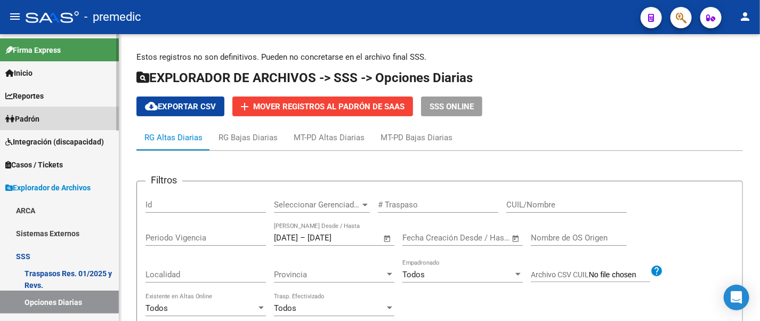
click at [71, 113] on link "Padrón" at bounding box center [59, 118] width 119 height 23
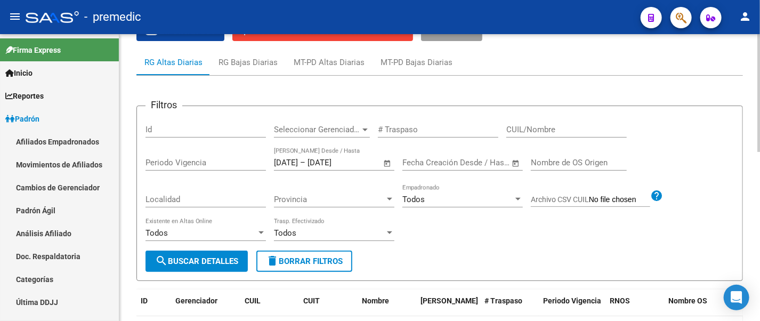
scroll to position [84, 0]
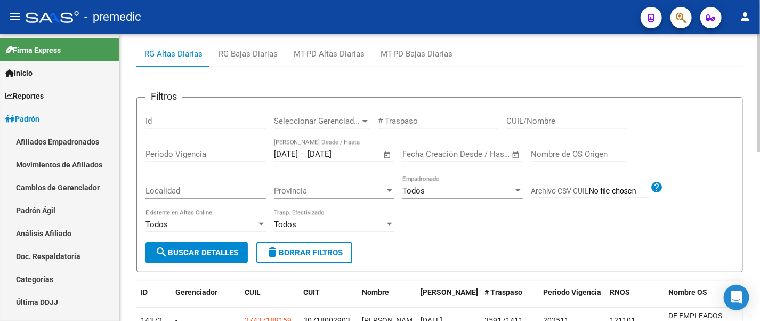
click at [759, 139] on div at bounding box center [758, 128] width 3 height 118
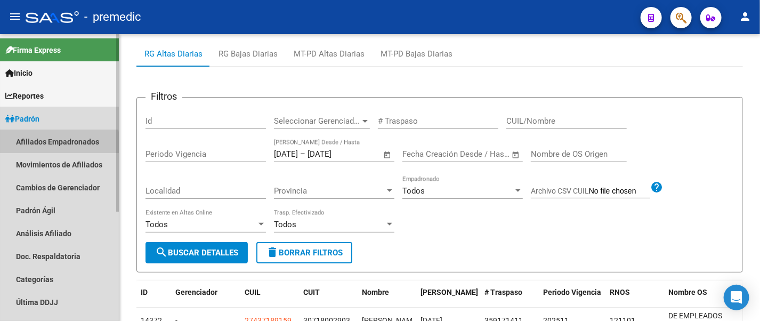
click at [59, 143] on link "Afiliados Empadronados" at bounding box center [59, 141] width 119 height 23
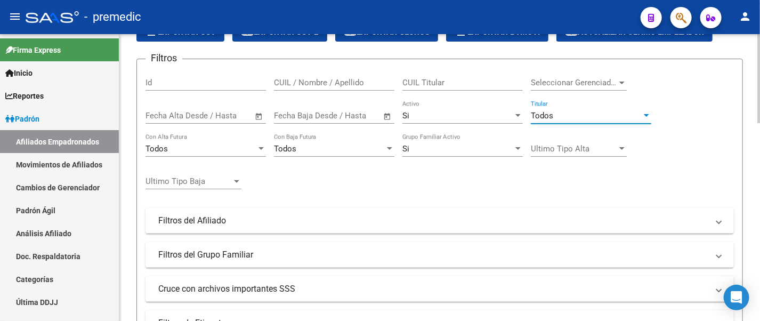
click at [541, 116] on span "Todos" at bounding box center [542, 116] width 22 height 10
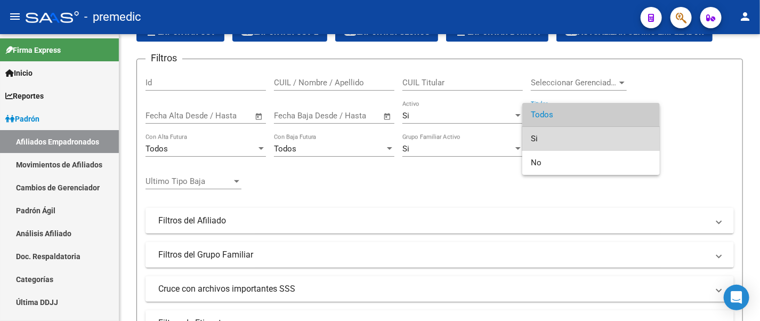
click at [542, 137] on span "Si" at bounding box center [591, 139] width 120 height 24
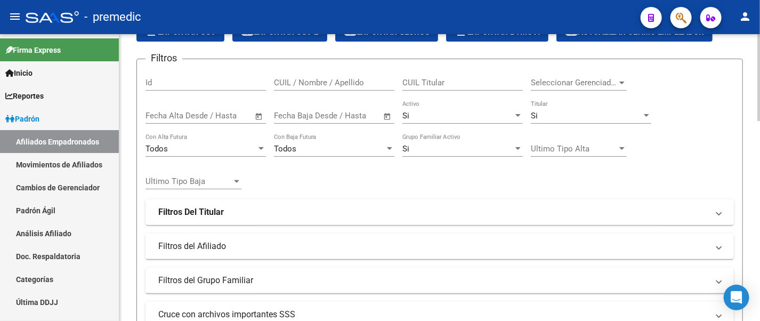
click at [231, 221] on mat-expansion-panel-header "Filtros Del Titular" at bounding box center [439, 212] width 588 height 26
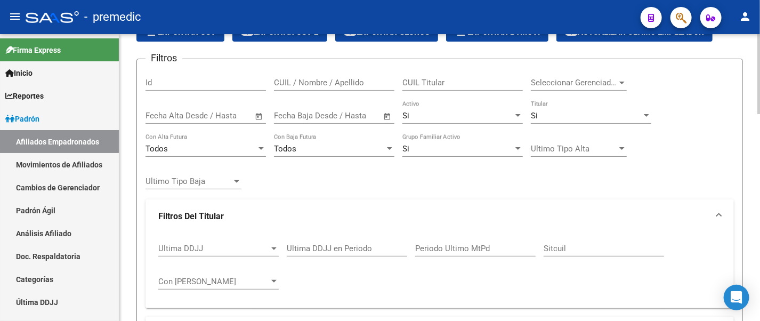
click at [423, 153] on div "Si Grupo Familiar Activo" at bounding box center [462, 145] width 120 height 23
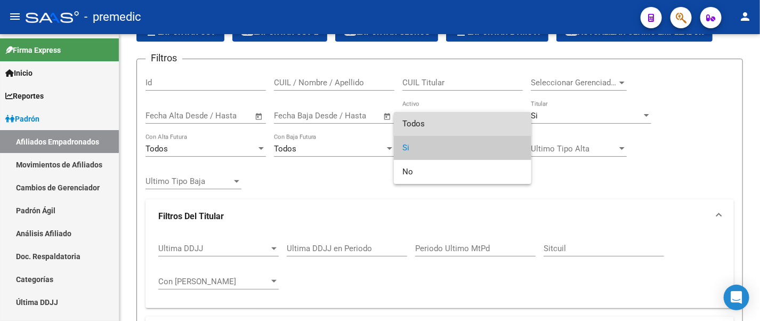
click at [436, 125] on span "Todos" at bounding box center [462, 124] width 120 height 24
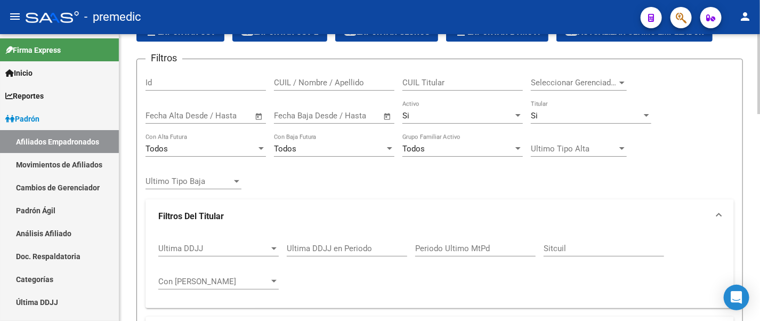
click at [373, 196] on div "Filtros Id CUIL / Nombre / Apellido CUIL Titular Seleccionar Gerenciador Selecc…" at bounding box center [439, 256] width 588 height 377
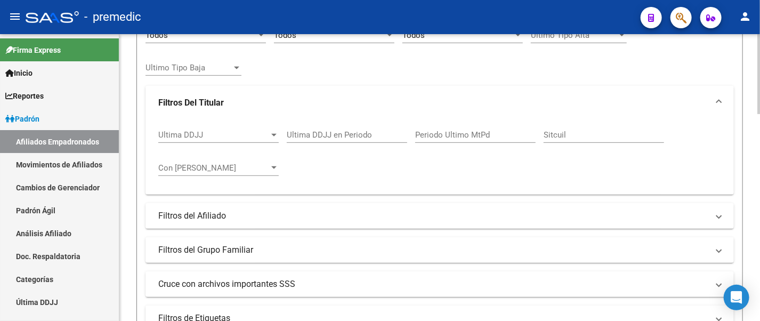
scroll to position [214, 0]
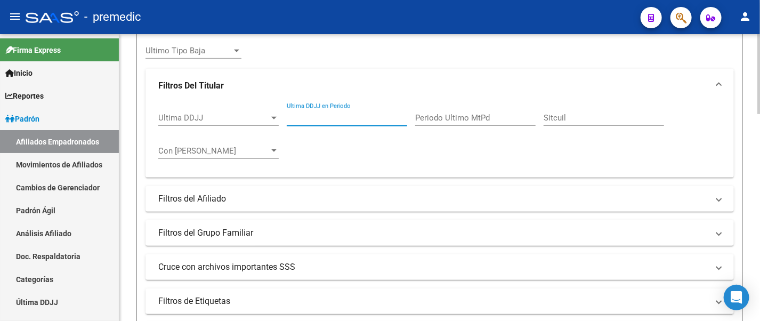
click at [348, 113] on input "Ultima DDJJ en Periodo" at bounding box center [347, 118] width 120 height 10
type input "-2"
type input "-1"
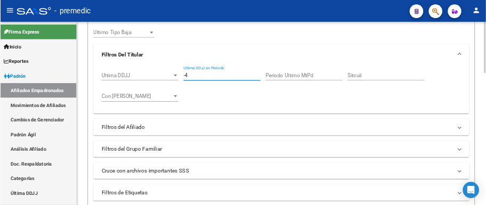
scroll to position [465, 0]
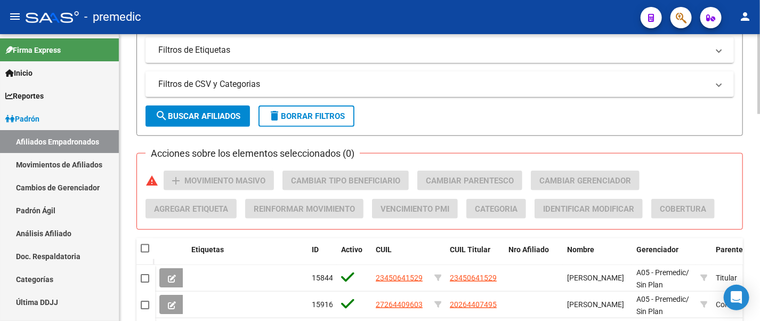
type input "-1"
click at [525, 56] on mat-expansion-panel-header "Filtros de Etiquetas" at bounding box center [439, 50] width 588 height 26
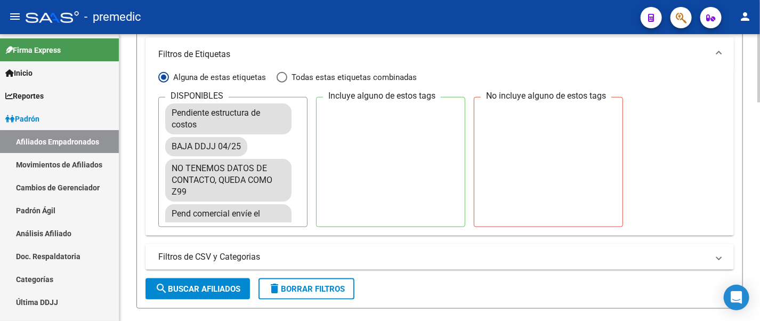
click at [525, 56] on mat-panel-title "Filtros de Etiquetas" at bounding box center [433, 54] width 550 height 12
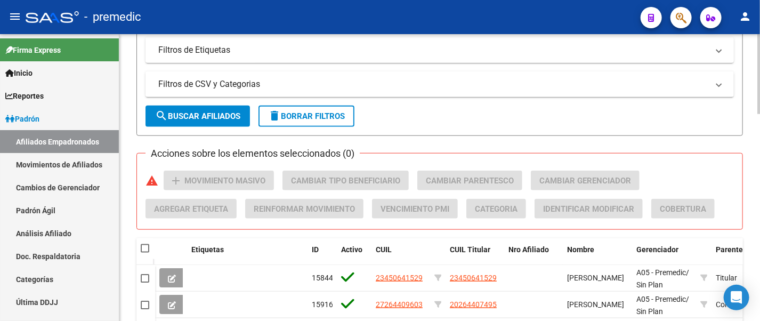
click at [525, 56] on mat-expansion-panel-header "Filtros de Etiquetas" at bounding box center [439, 50] width 588 height 26
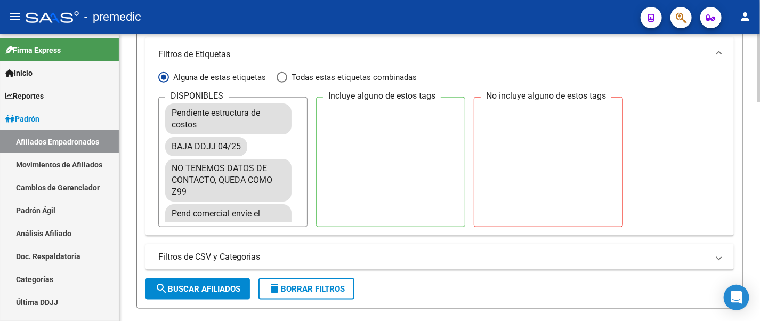
drag, startPoint x: 485, startPoint y: 1, endPoint x: 149, endPoint y: 48, distance: 339.6
click at [149, 48] on mat-expansion-panel-header "Filtros de Etiquetas" at bounding box center [439, 54] width 588 height 34
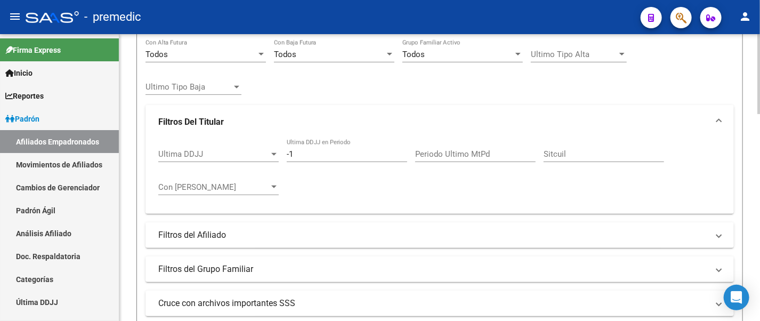
scroll to position [0, 0]
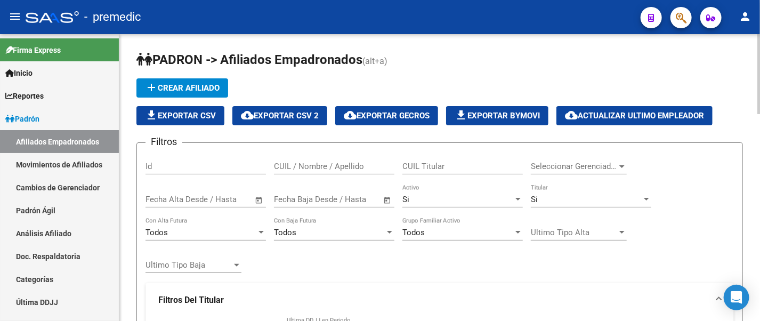
click at [758, 72] on div at bounding box center [758, 177] width 3 height 287
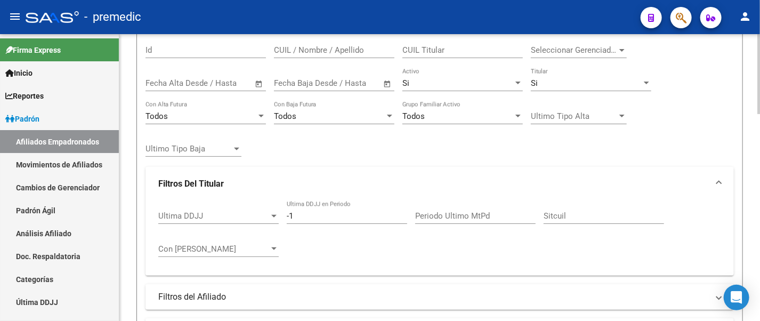
click at [759, 104] on div at bounding box center [758, 107] width 3 height 80
click at [340, 209] on input "-1" at bounding box center [347, 214] width 120 height 10
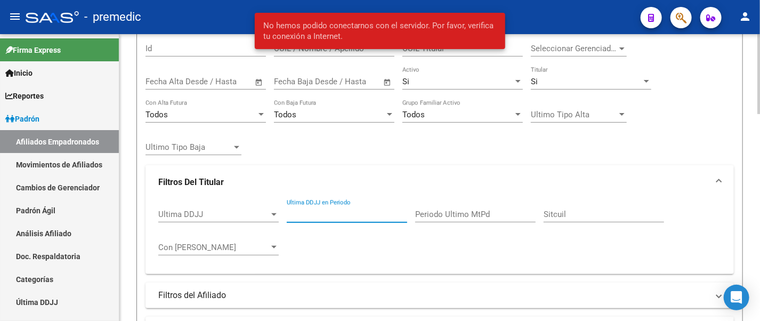
type input "-1"
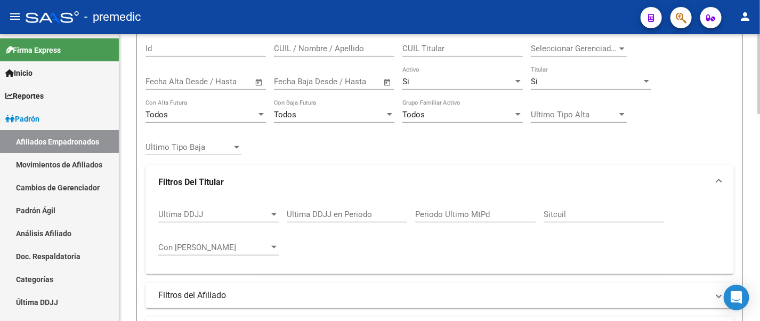
click at [726, 87] on div "Filtros Id CUIL / Nombre / Apellido CUIL Titular Seleccionar Gerenciador Selecc…" at bounding box center [439, 222] width 588 height 377
click at [709, 99] on div "Filtros Id CUIL / Nombre / Apellido CUIL Titular Seleccionar Gerenciador Selecc…" at bounding box center [439, 222] width 588 height 377
click at [664, 155] on div "Filtros Id CUIL / Nombre / Apellido CUIL Titular Seleccionar Gerenciador Selecc…" at bounding box center [439, 222] width 588 height 377
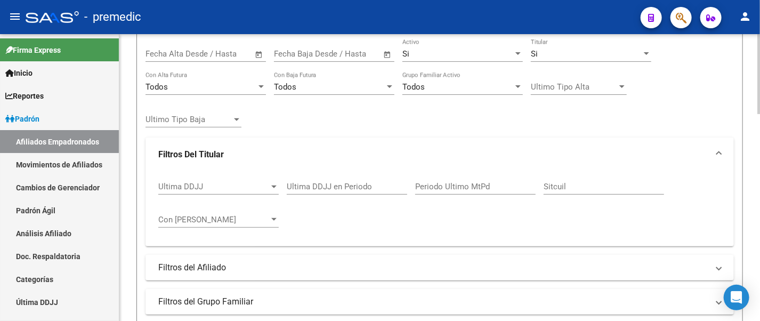
click at [708, 113] on div "Filtros Id CUIL / Nombre / Apellido CUIL Titular Seleccionar Gerenciador Selecc…" at bounding box center [439, 194] width 588 height 377
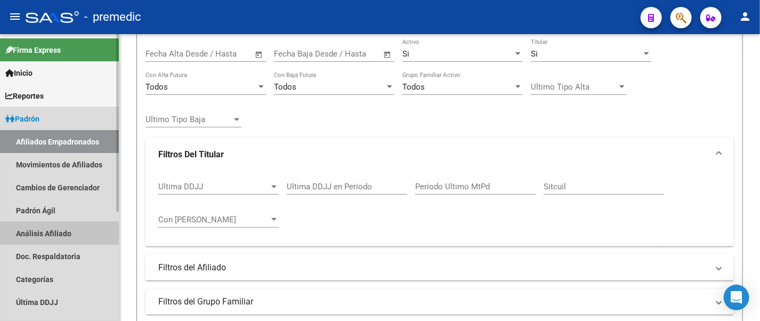
click at [40, 225] on link "Análisis Afiliado" at bounding box center [59, 233] width 119 height 23
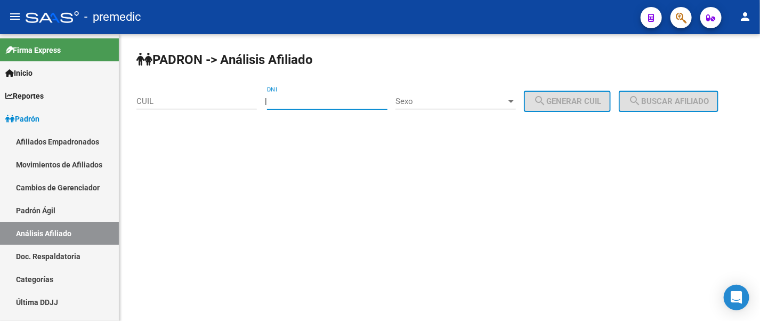
click at [280, 96] on input "DNI" at bounding box center [327, 101] width 120 height 10
paste input "27436307"
type input "27436307"
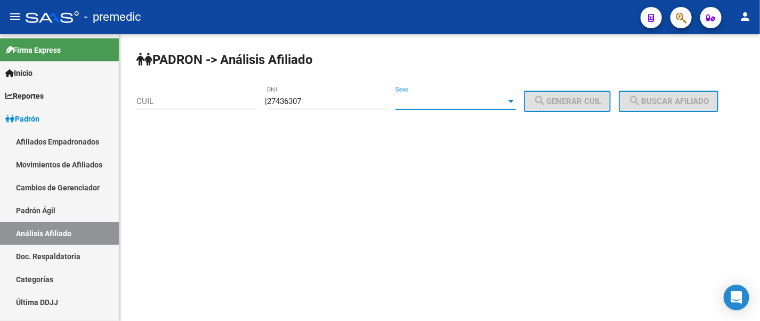
click at [427, 103] on span "Sexo" at bounding box center [450, 101] width 111 height 10
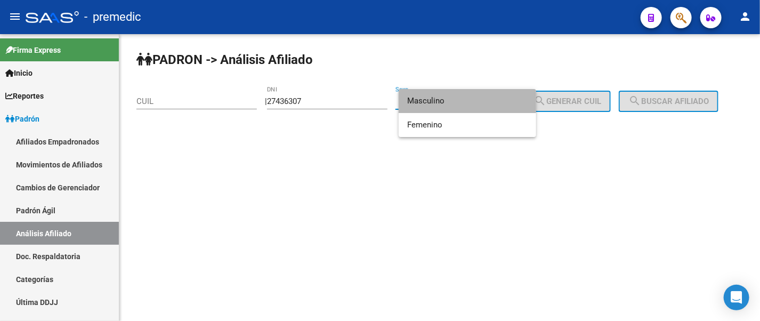
click at [427, 103] on span "Masculino" at bounding box center [467, 101] width 120 height 24
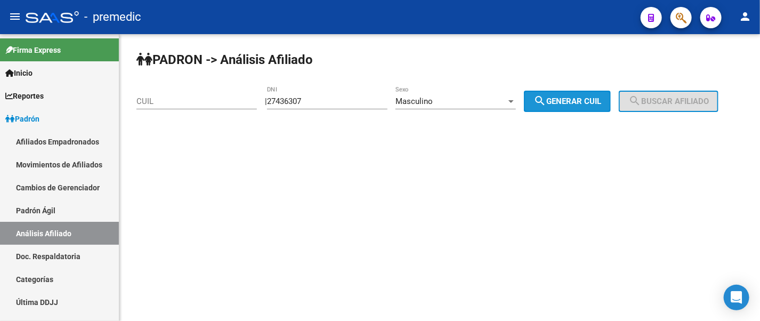
click at [561, 106] on button "search Generar CUIL" at bounding box center [567, 101] width 87 height 21
type input "20-27436307-0"
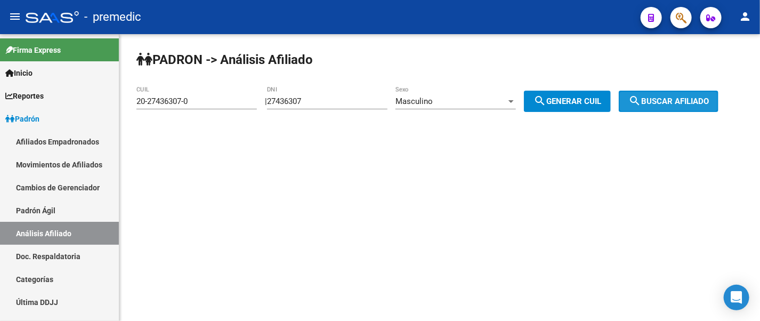
click at [660, 105] on span "search Buscar afiliado" at bounding box center [668, 101] width 80 height 10
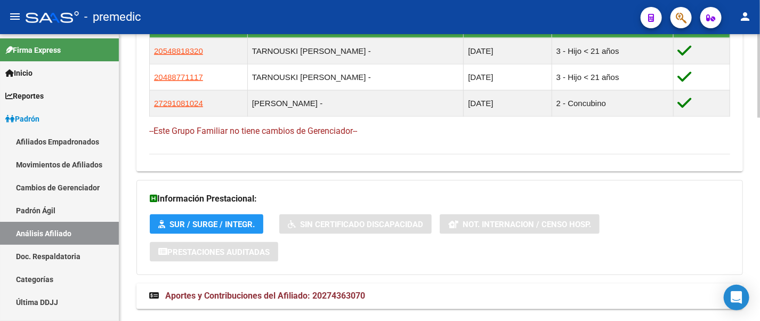
scroll to position [698, 0]
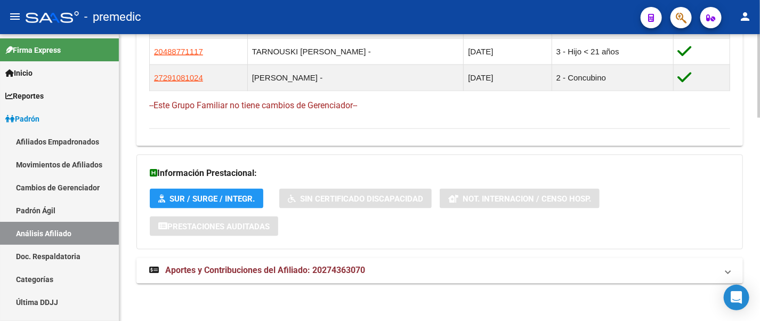
click at [759, 292] on div at bounding box center [758, 279] width 3 height 84
click at [338, 272] on span "Aportes y Contribuciones del Afiliado: 20274363070" at bounding box center [265, 270] width 200 height 10
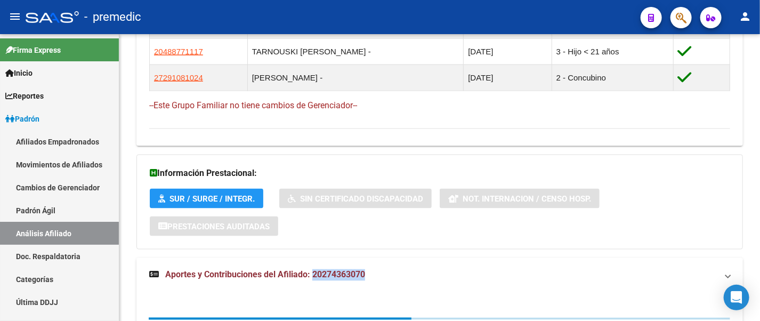
click at [338, 272] on span "Aportes y Contribuciones del Afiliado: 20274363070" at bounding box center [265, 275] width 200 height 10
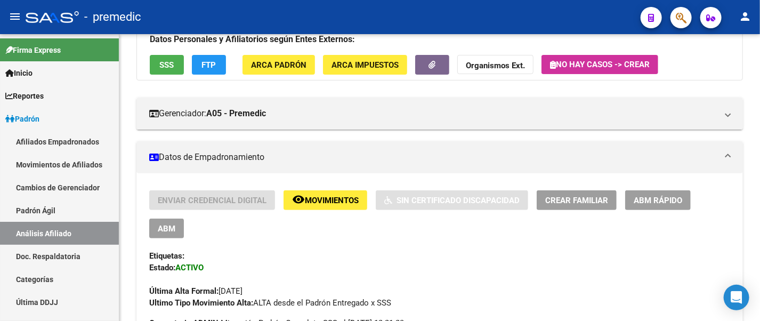
scroll to position [117, 0]
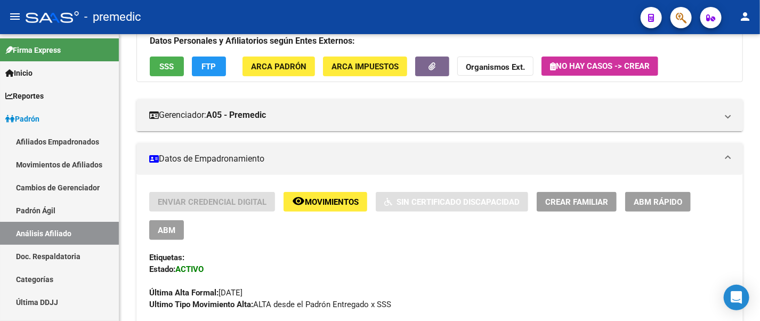
click at [719, 198] on div "Enviar Credencial Digital remove_red_eye Movimientos Sin Certificado Discapacid…" at bounding box center [439, 216] width 581 height 48
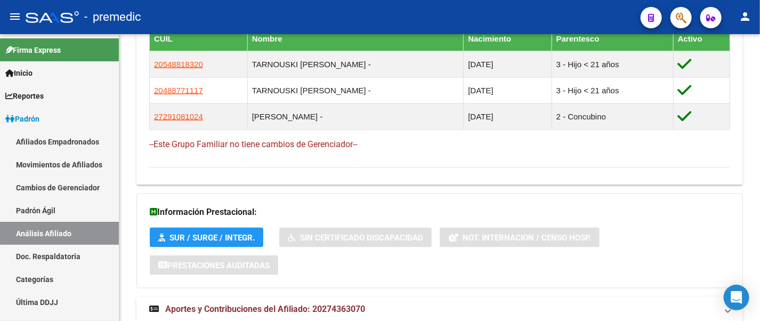
scroll to position [698, 0]
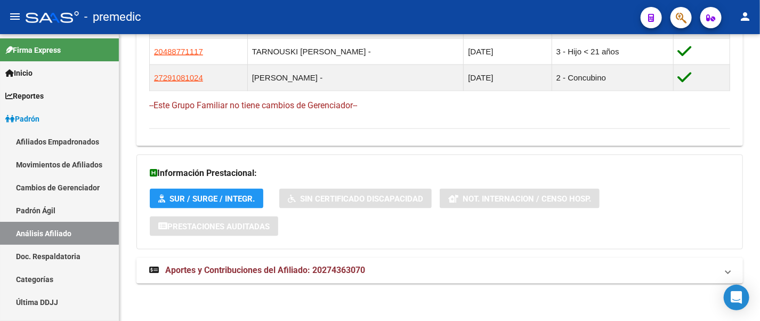
click at [478, 272] on mat-panel-title "Aportes y Contribuciones del Afiliado: 20274363070" at bounding box center [433, 271] width 568 height 12
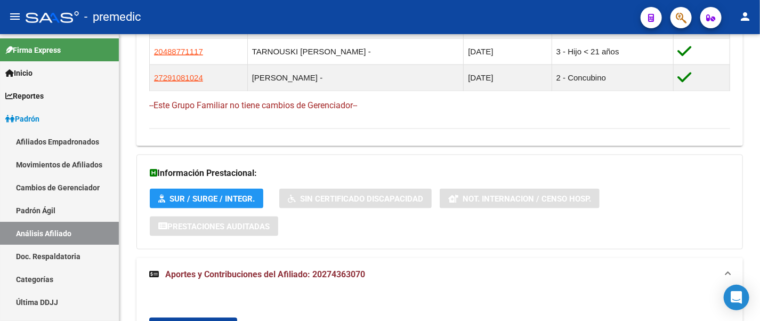
click at [714, 173] on h3 "Información Prestacional:" at bounding box center [440, 173] width 580 height 15
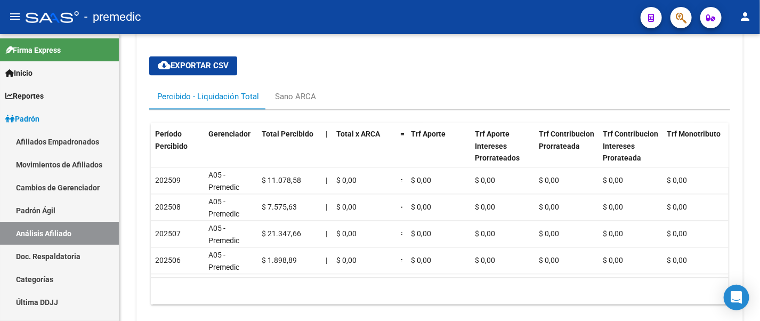
scroll to position [986, 0]
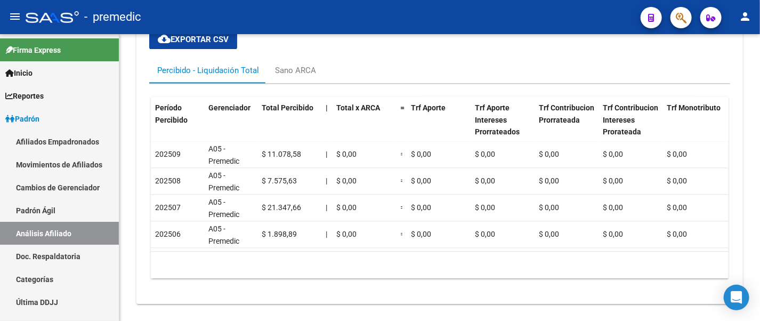
click at [720, 71] on div "Percibido - Liquidación Total Sano ARCA" at bounding box center [439, 71] width 581 height 26
click at [564, 66] on div "cloud_download Exportar CSV Percibido - Liquidación Total Sano ARCA Período Per…" at bounding box center [439, 153] width 581 height 265
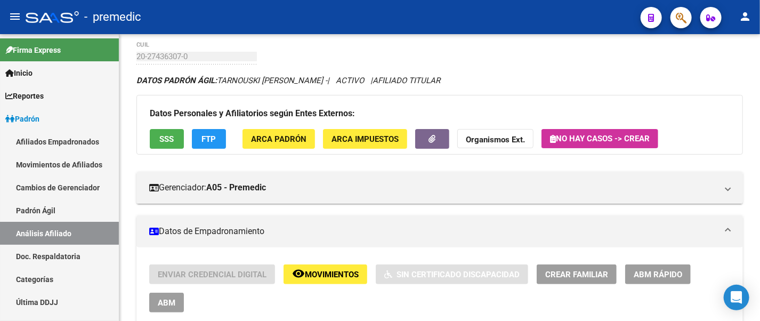
scroll to position [19, 0]
